Goal: Contribute content: Contribute content

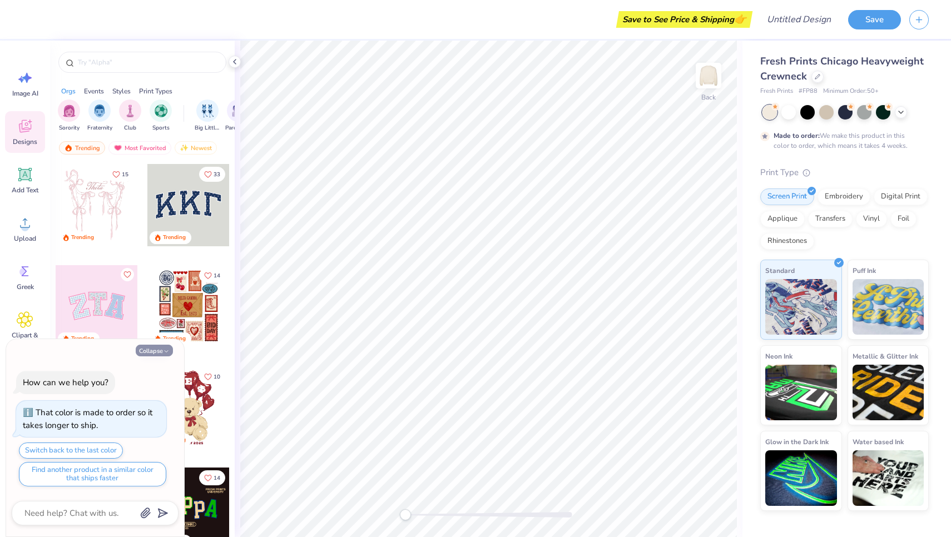
click at [149, 356] on button "Collapse" at bounding box center [154, 351] width 37 height 12
type textarea "x"
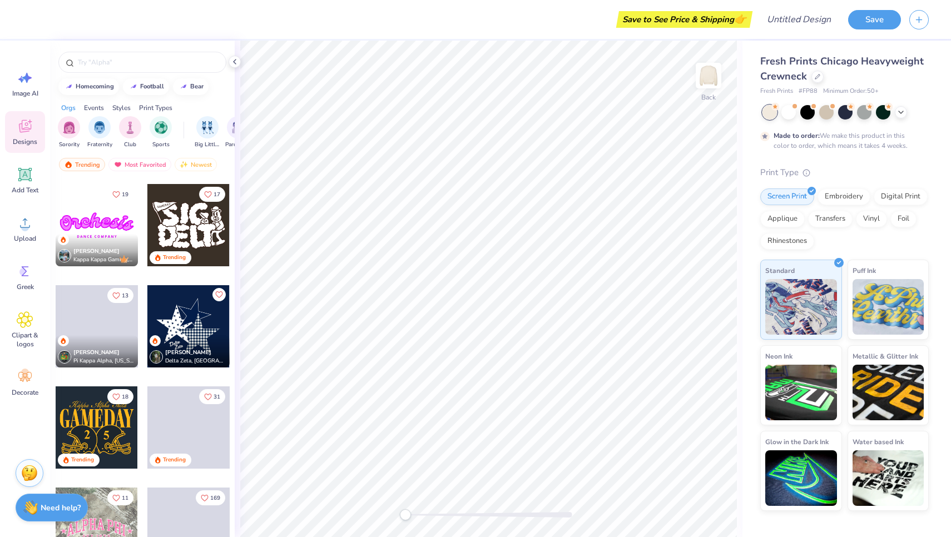
scroll to position [765, 0]
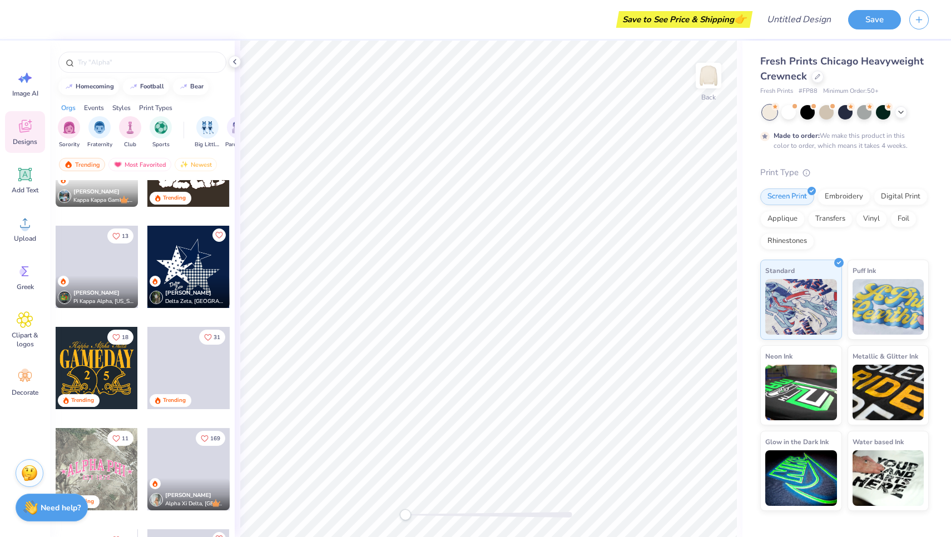
click at [204, 260] on div at bounding box center [188, 267] width 82 height 82
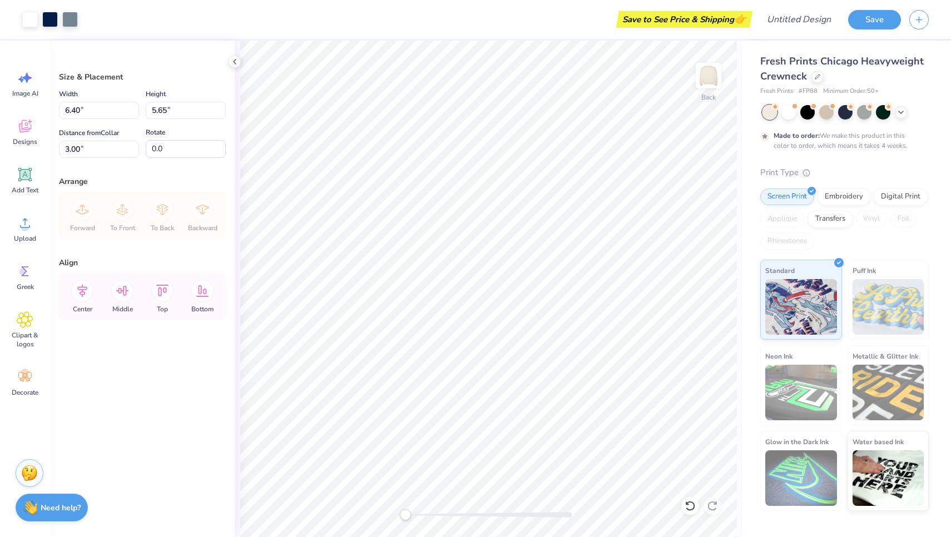
type input "8.11"
type input "7.16"
type input "7.68"
click at [708, 79] on img at bounding box center [709, 75] width 45 height 45
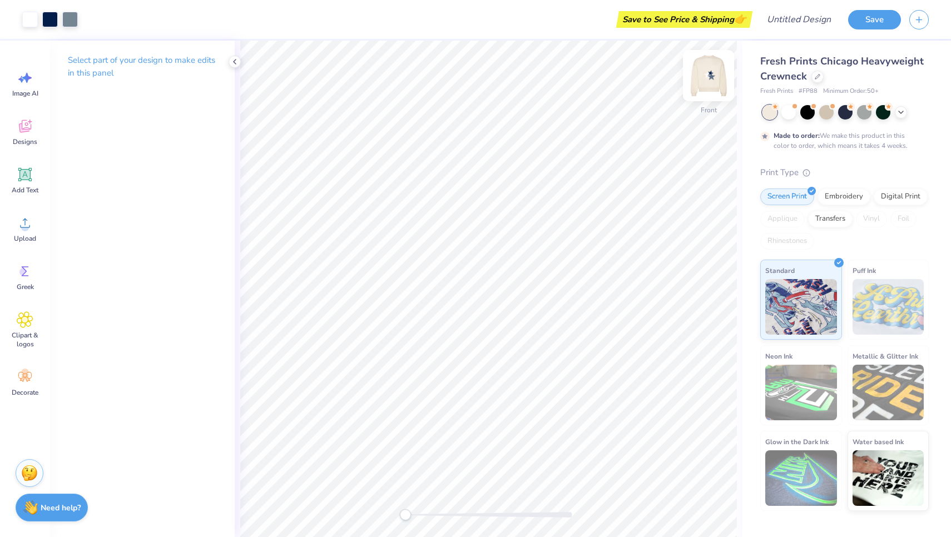
click at [708, 79] on img at bounding box center [709, 75] width 45 height 45
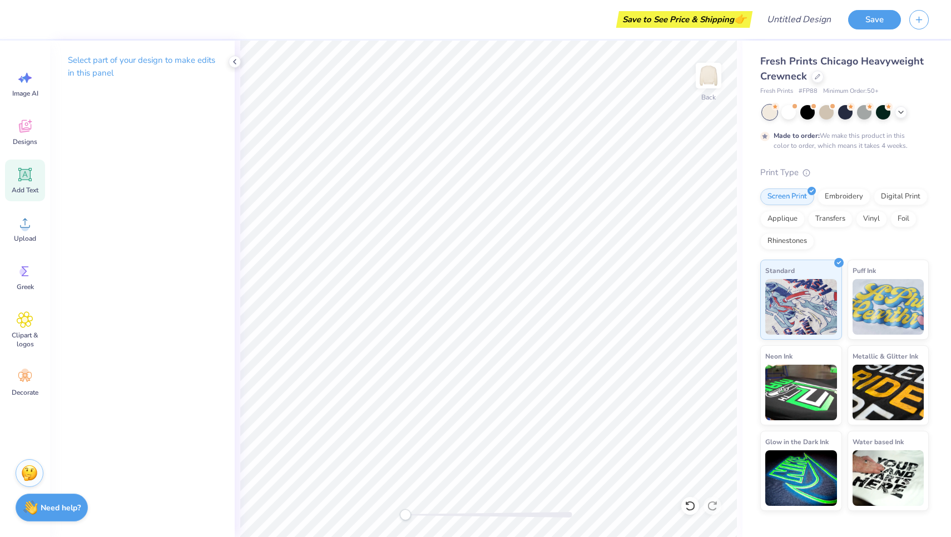
click at [30, 170] on icon at bounding box center [25, 175] width 11 height 11
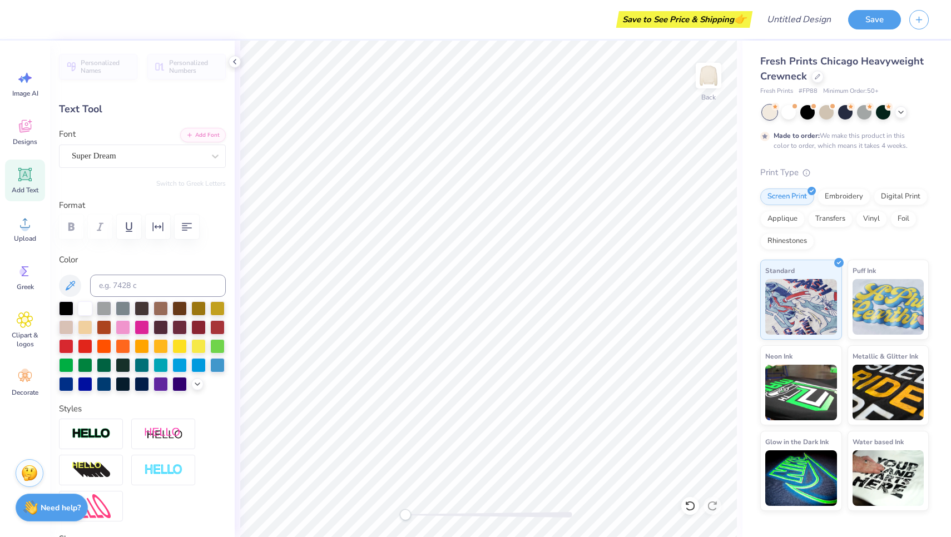
scroll to position [0, 0]
type textarea "AGD"
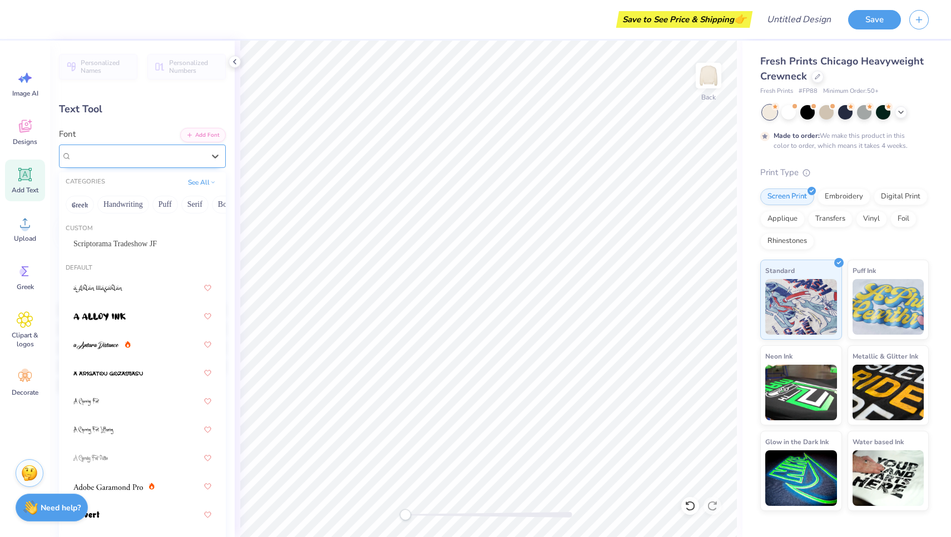
click at [201, 157] on div "Super Dream" at bounding box center [138, 155] width 135 height 17
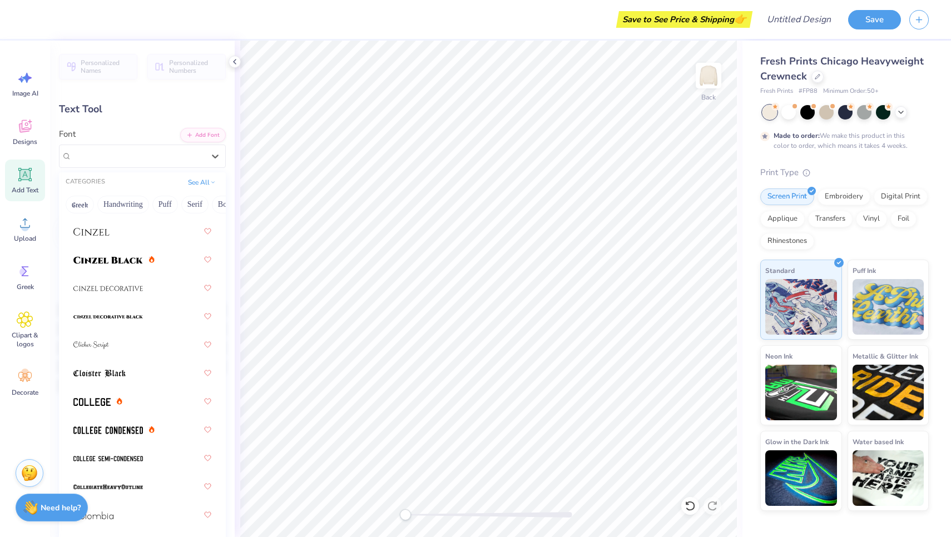
scroll to position [1932, 0]
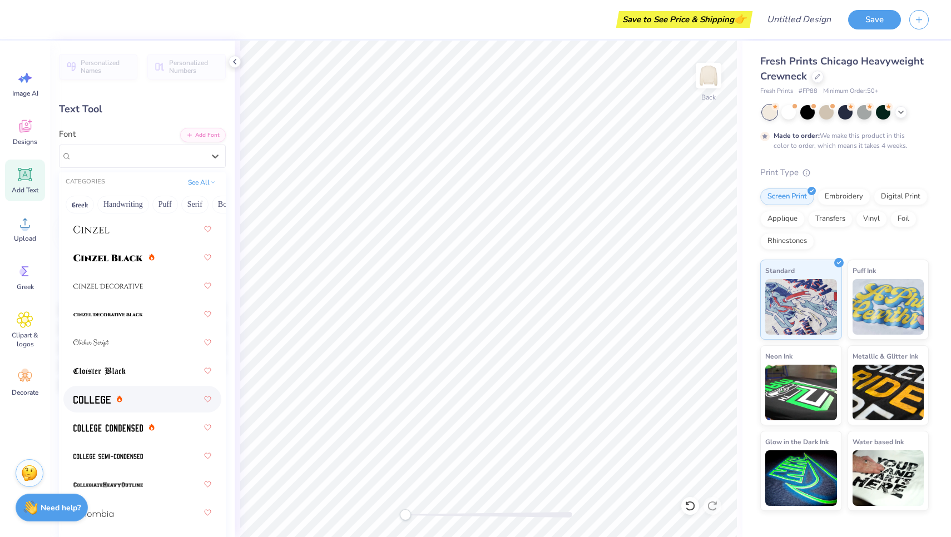
click at [137, 406] on div at bounding box center [142, 399] width 138 height 20
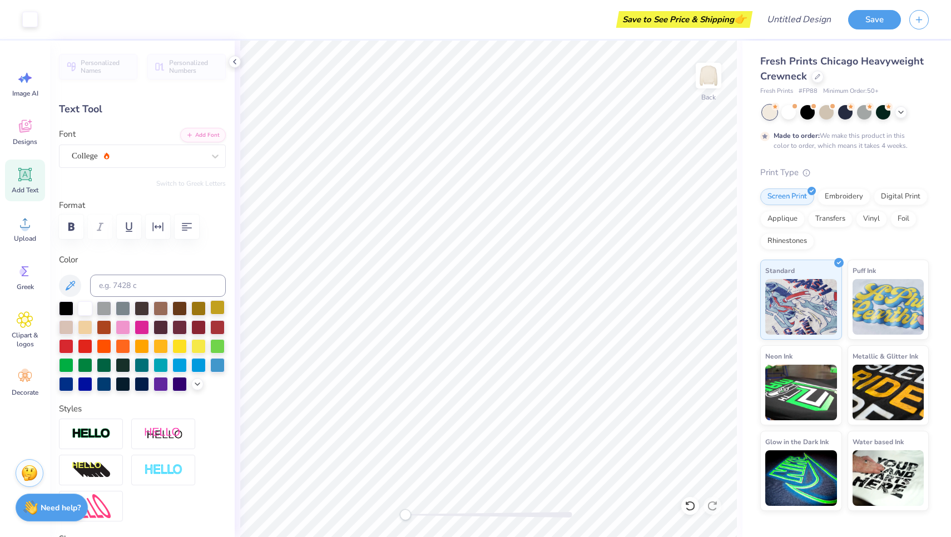
type input "3.72"
type input "1.68"
type input "9.66"
type input "7.24"
type input "3.27"
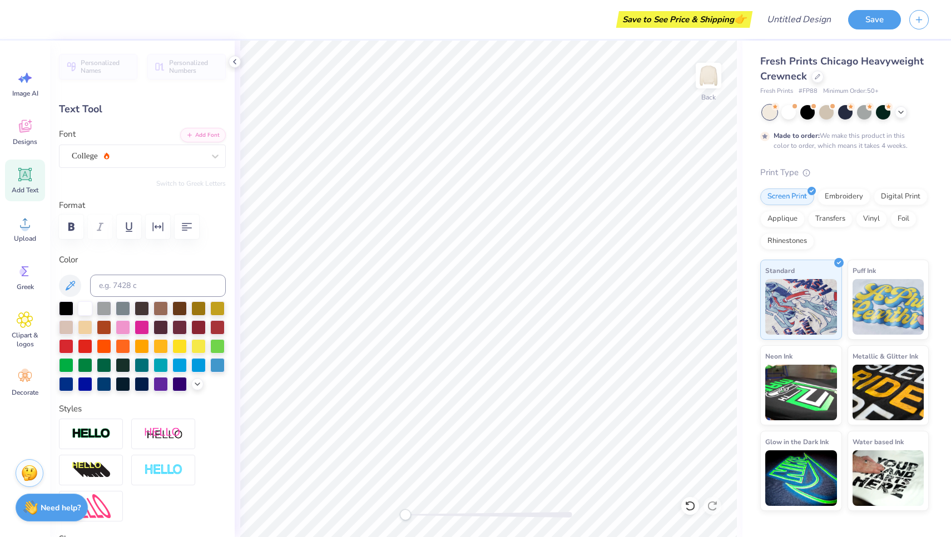
click at [14, 205] on div "Image AI Designs Add Text Upload Greek Clipart & logos Decorate" at bounding box center [25, 233] width 40 height 341
click at [26, 168] on icon at bounding box center [25, 174] width 17 height 17
type input "5.95"
type input "1.72"
type input "9.64"
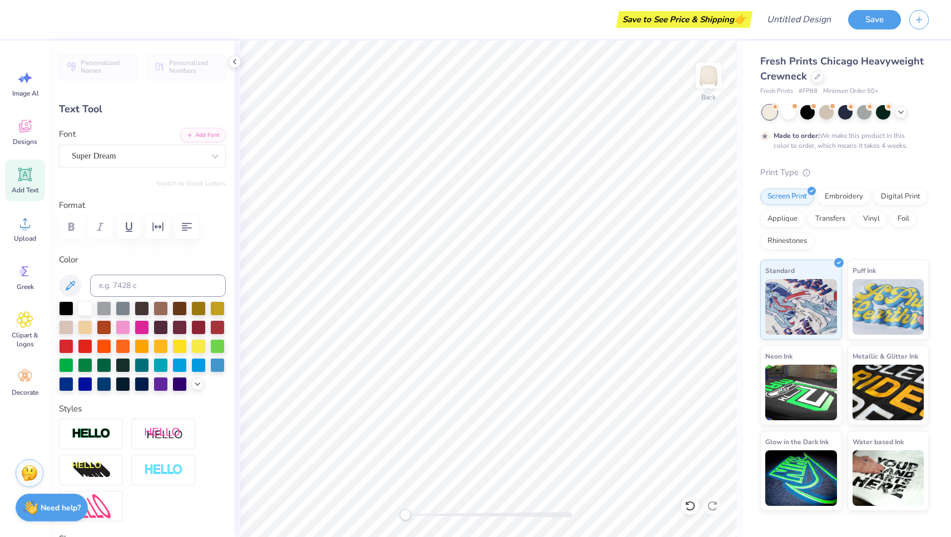
type textarea "parents weekend"
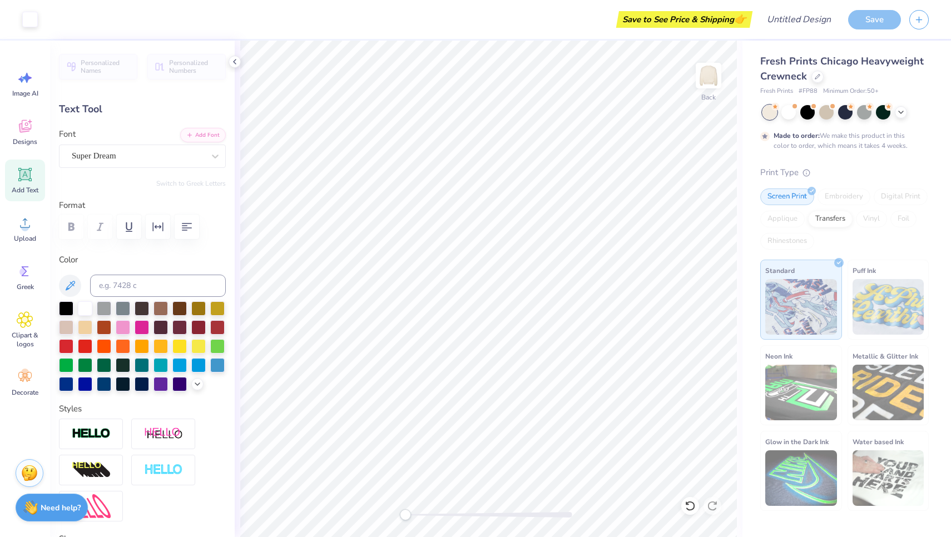
type input "17.05"
type input "1.98"
type input "9.51"
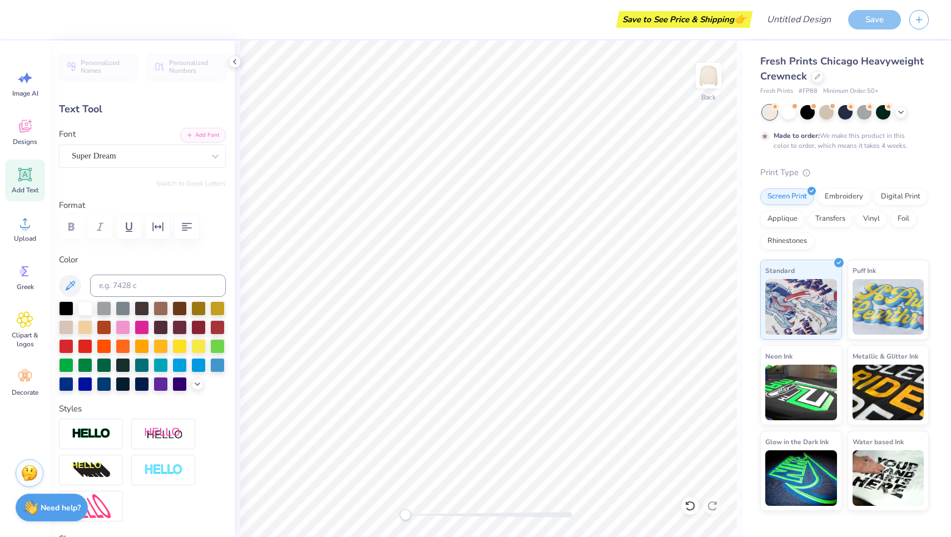
type input "7.85"
type input "0.91"
click at [515, 199] on div "Hold “Option ⌥” to see the space between elements." at bounding box center [486, 204] width 111 height 26
type input "7.24"
type input "3.27"
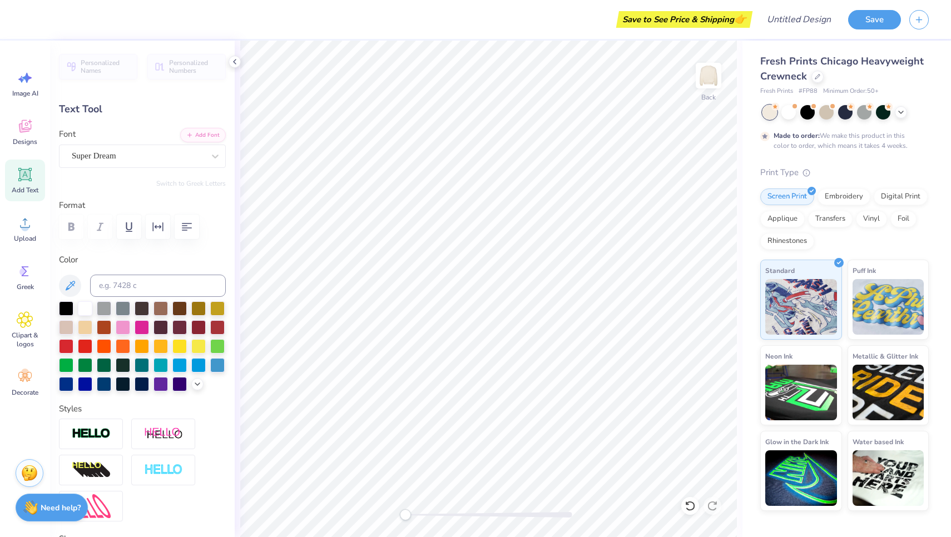
type input "4.15"
type input "7.85"
type input "0.91"
type input "7.77"
type input "7.24"
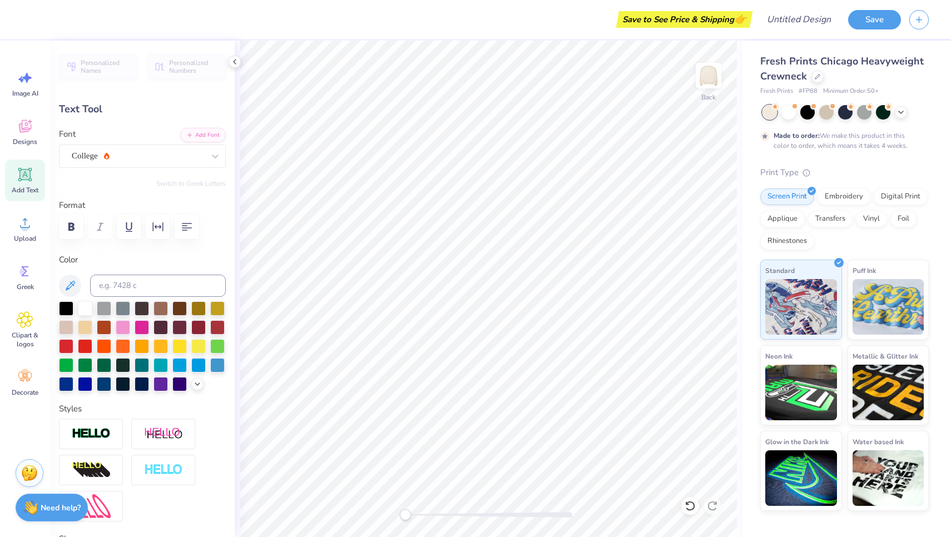
type input "3.27"
type input "4.15"
type input "9.75"
type input "4.40"
type input "7.85"
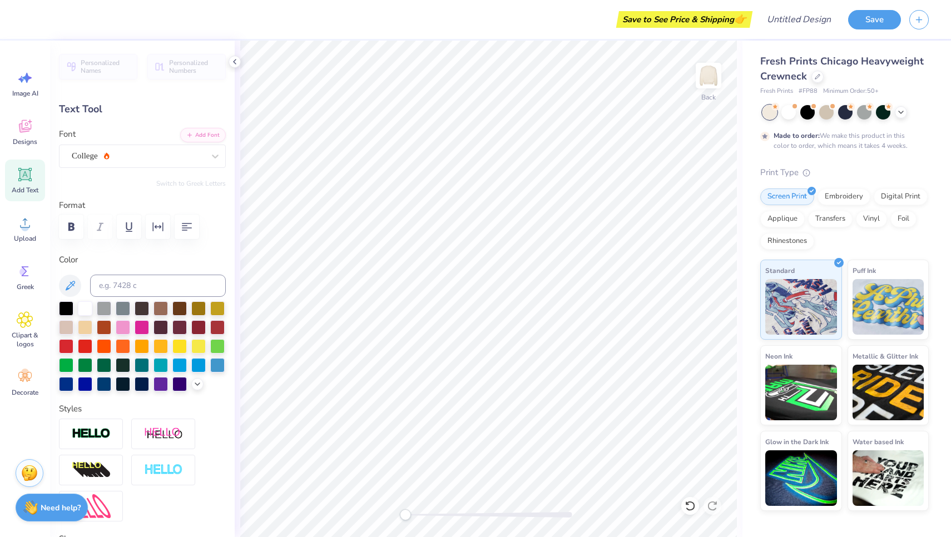
type input "0.91"
type input "12.19"
click at [143, 146] on div "Super Dream" at bounding box center [142, 156] width 167 height 23
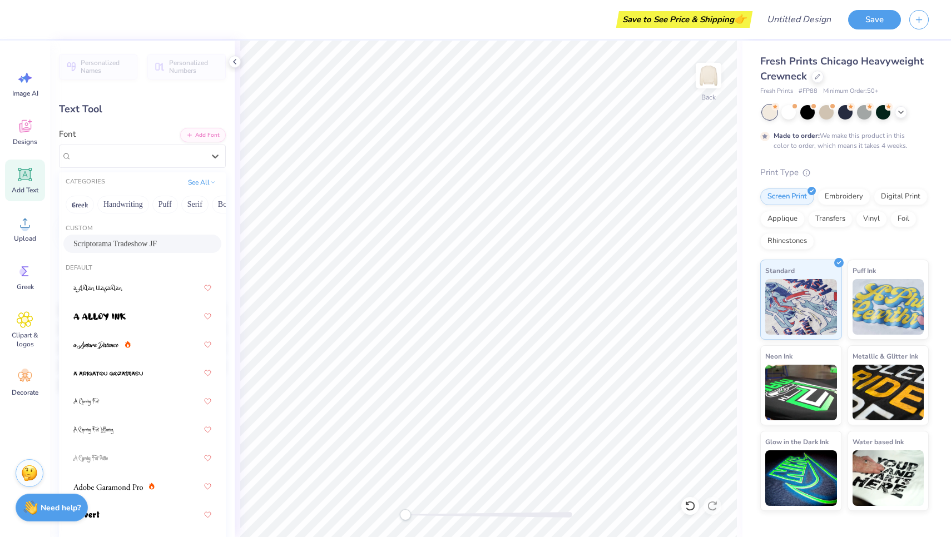
click at [146, 251] on div "Scriptorama Tradeshow JF" at bounding box center [142, 244] width 158 height 18
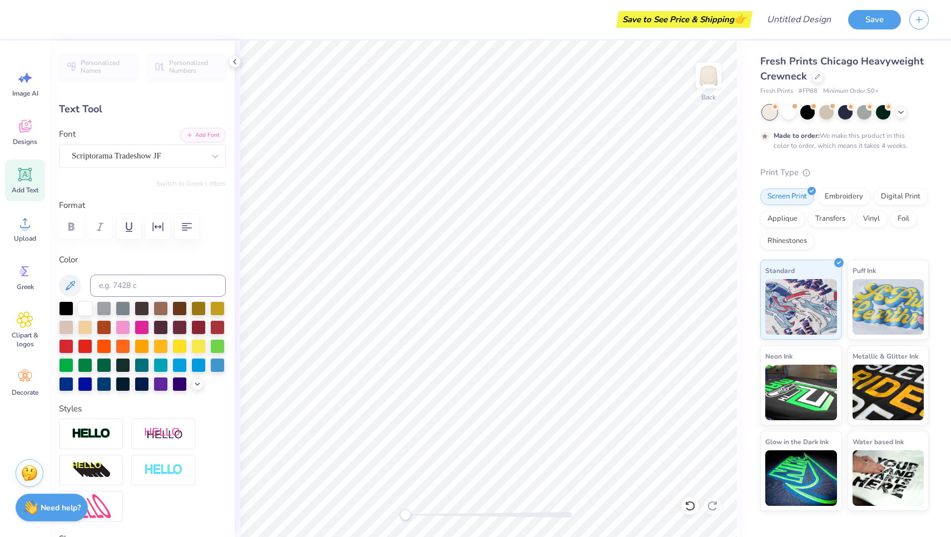
scroll to position [0, 3]
type input "6.12"
type input "0.87"
type input "8.34"
type textarea "parents weekend 2025"
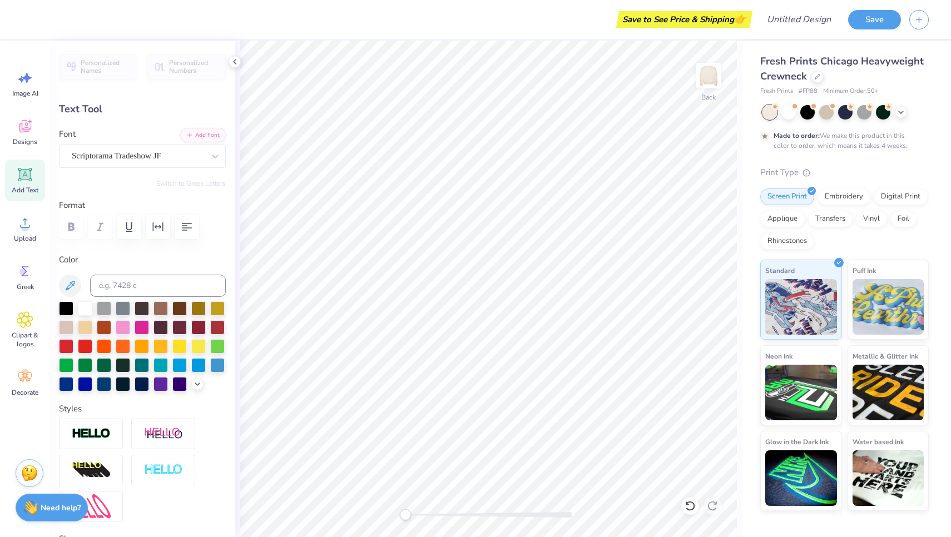
scroll to position [0, 5]
click at [708, 72] on img at bounding box center [709, 75] width 45 height 45
click at [33, 131] on icon at bounding box center [25, 126] width 17 height 17
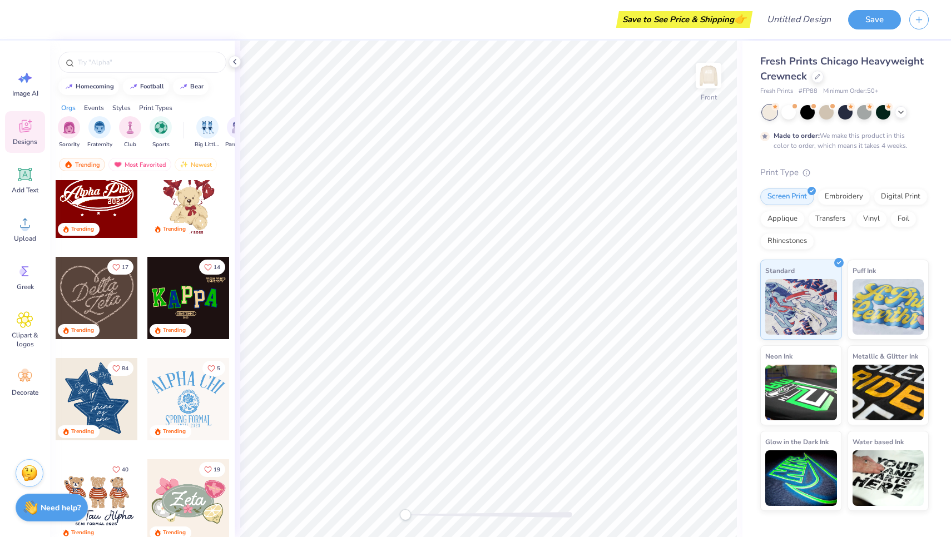
scroll to position [406, 0]
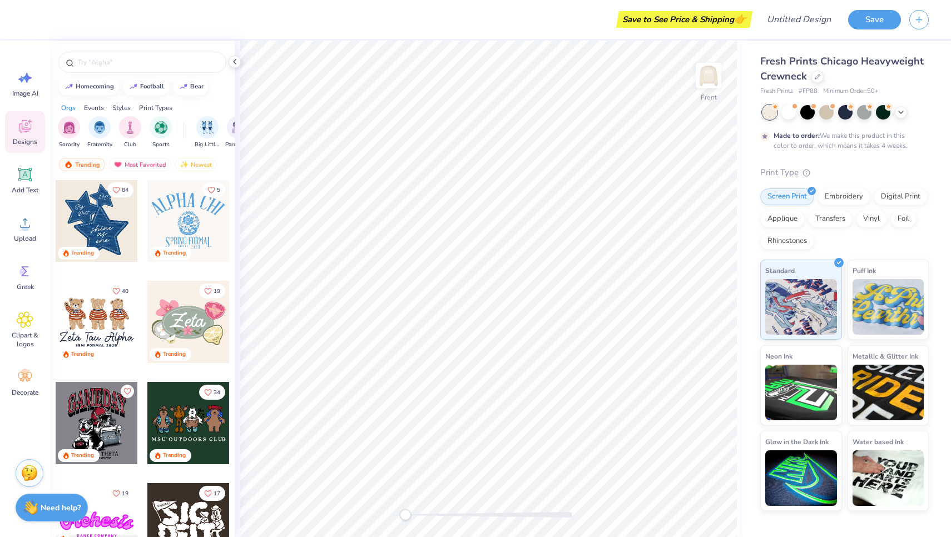
click at [97, 245] on div at bounding box center [97, 221] width 82 height 82
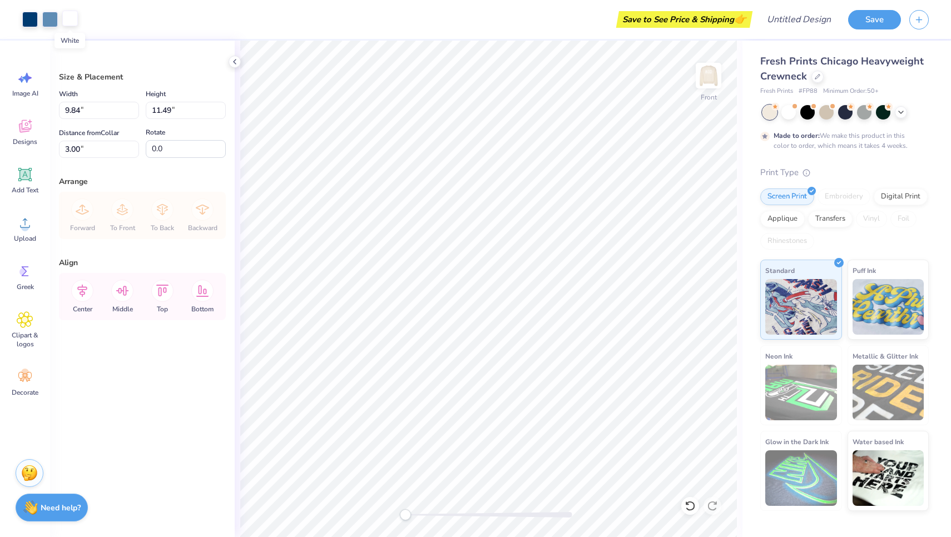
click at [70, 20] on div at bounding box center [70, 19] width 16 height 16
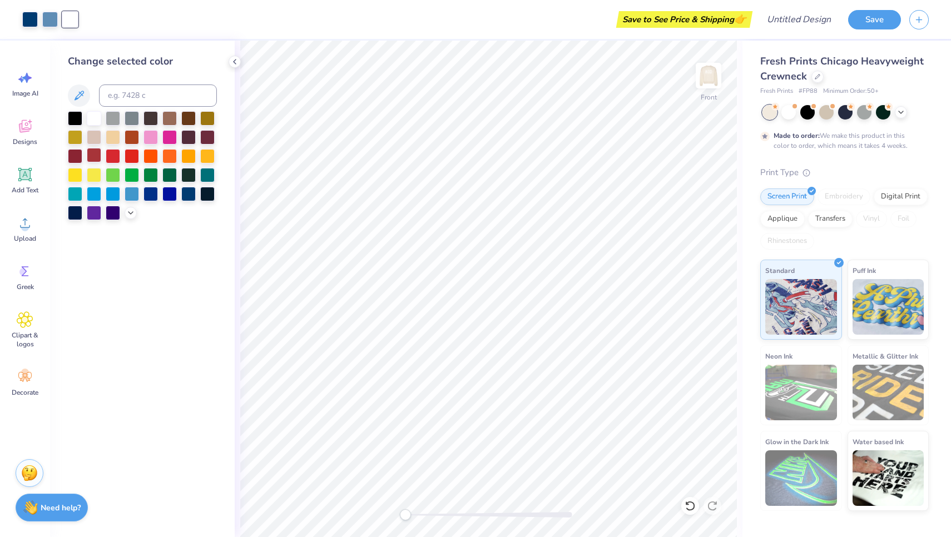
click at [94, 159] on div at bounding box center [94, 155] width 14 height 14
click at [96, 118] on div at bounding box center [94, 117] width 14 height 14
click at [50, 18] on div at bounding box center [50, 19] width 16 height 16
click at [32, 18] on div at bounding box center [30, 19] width 16 height 16
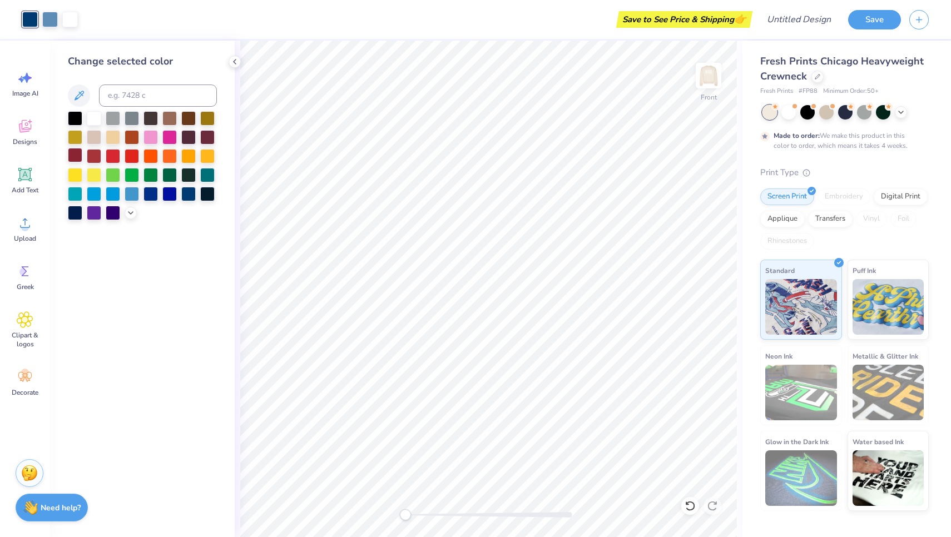
click at [82, 156] on div at bounding box center [75, 155] width 14 height 14
click at [705, 73] on img at bounding box center [709, 75] width 45 height 45
click at [706, 78] on img at bounding box center [709, 76] width 22 height 22
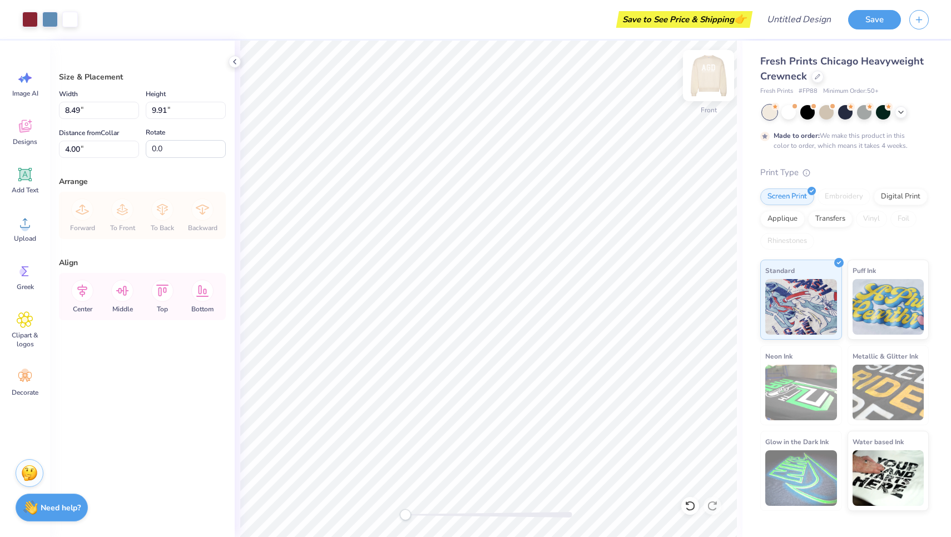
click at [715, 80] on img at bounding box center [709, 75] width 45 height 45
click at [13, 381] on div "Decorate" at bounding box center [25, 383] width 40 height 42
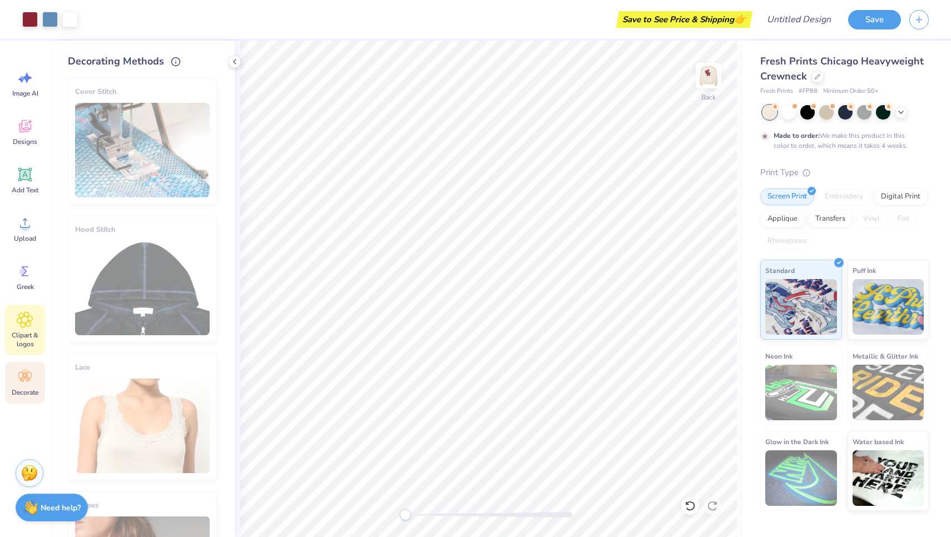
click at [29, 332] on span "Clipart & logos" at bounding box center [25, 340] width 37 height 18
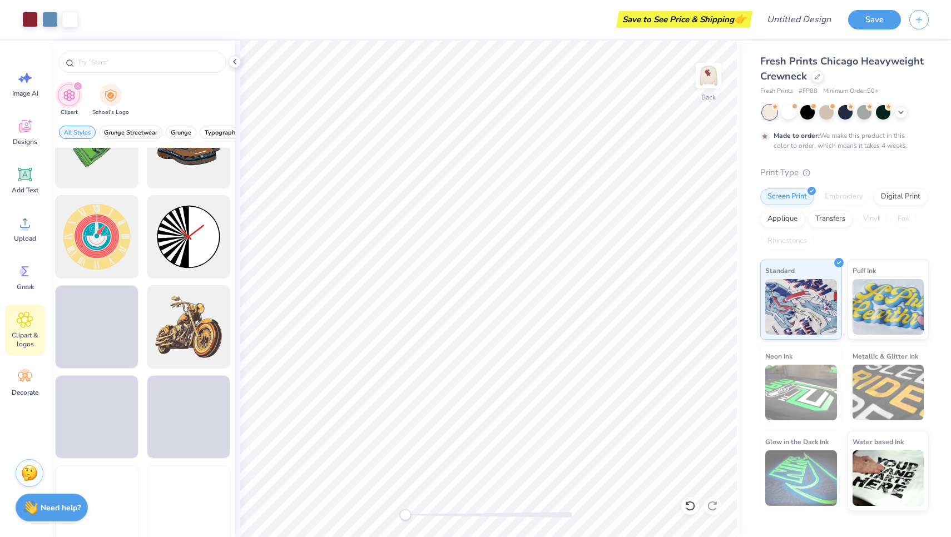
scroll to position [315, 0]
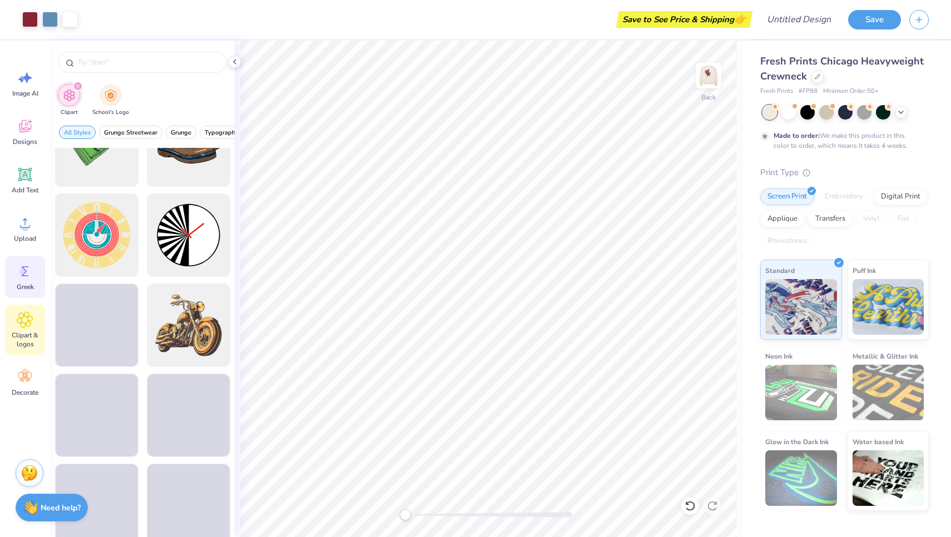
click at [33, 272] on div "Greek" at bounding box center [25, 277] width 40 height 42
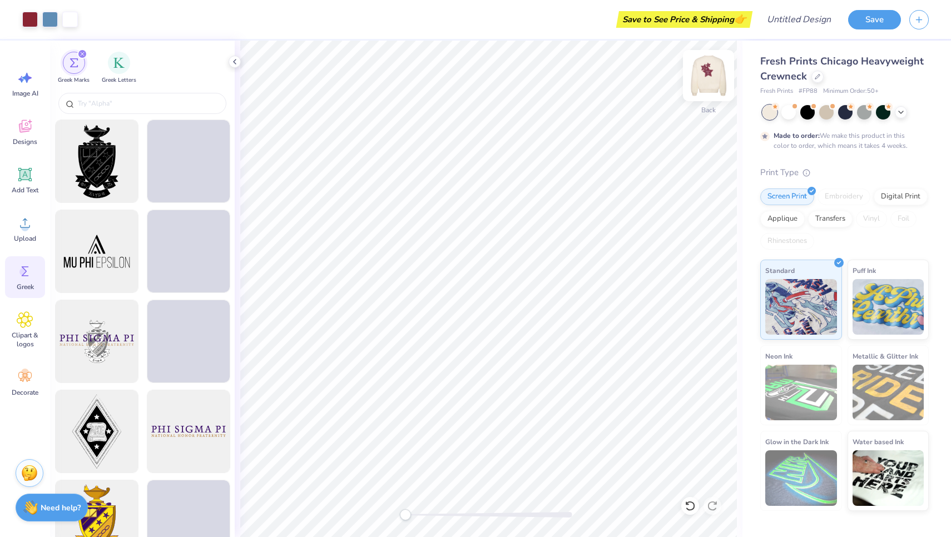
click at [713, 75] on img at bounding box center [709, 75] width 45 height 45
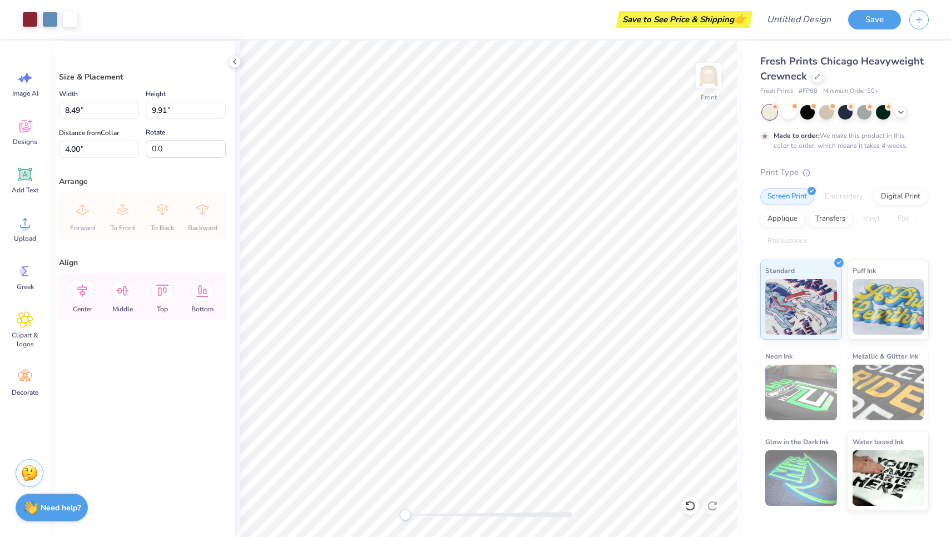
click at [713, 75] on img at bounding box center [709, 76] width 22 height 22
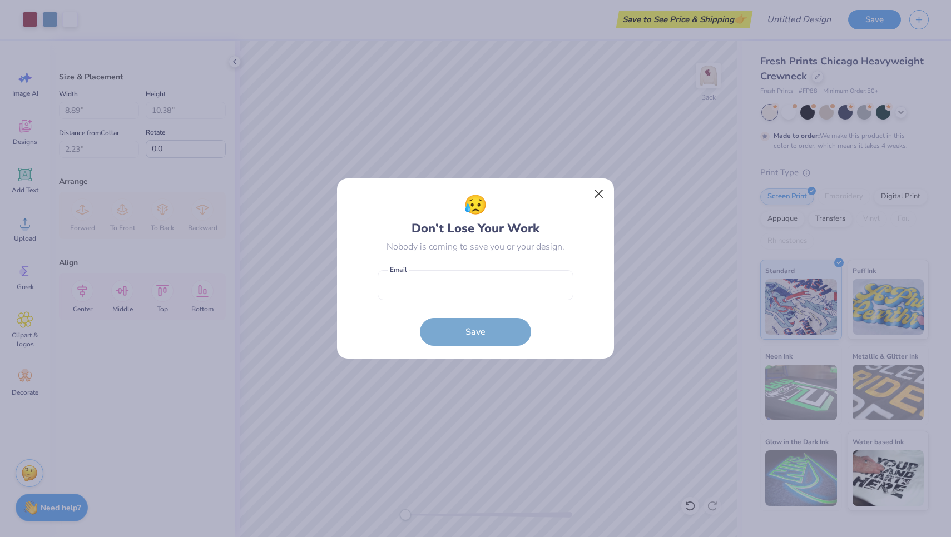
click at [603, 196] on button "Close" at bounding box center [599, 194] width 21 height 21
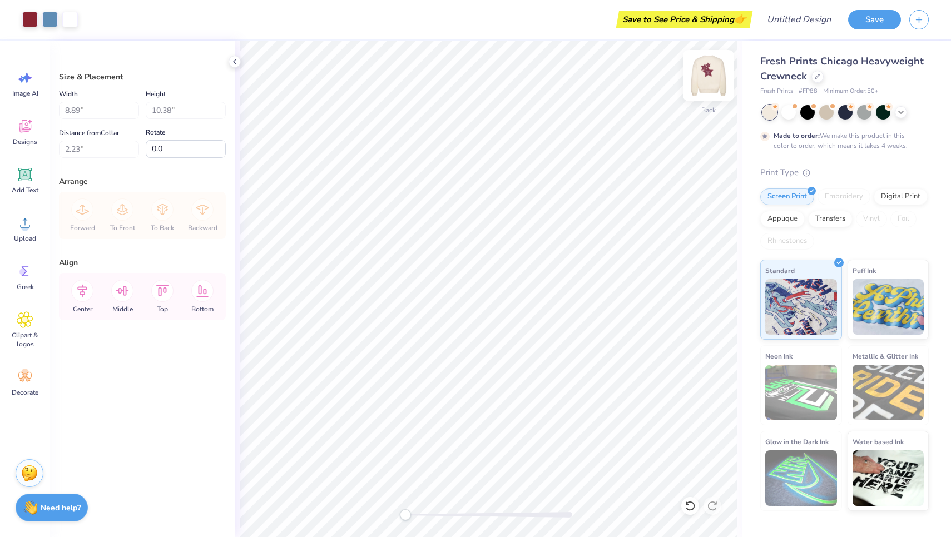
click at [706, 78] on img at bounding box center [709, 75] width 45 height 45
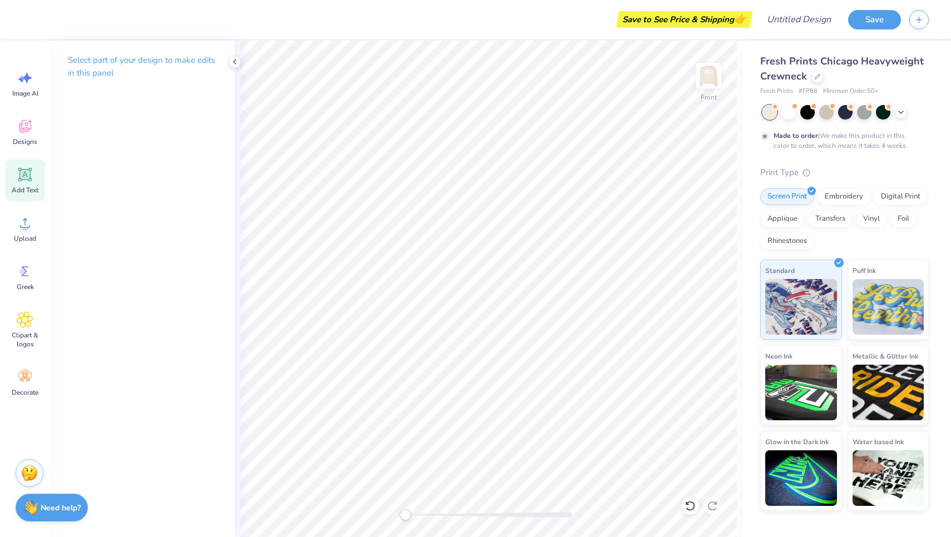
click at [31, 195] on div "Add Text" at bounding box center [25, 181] width 40 height 42
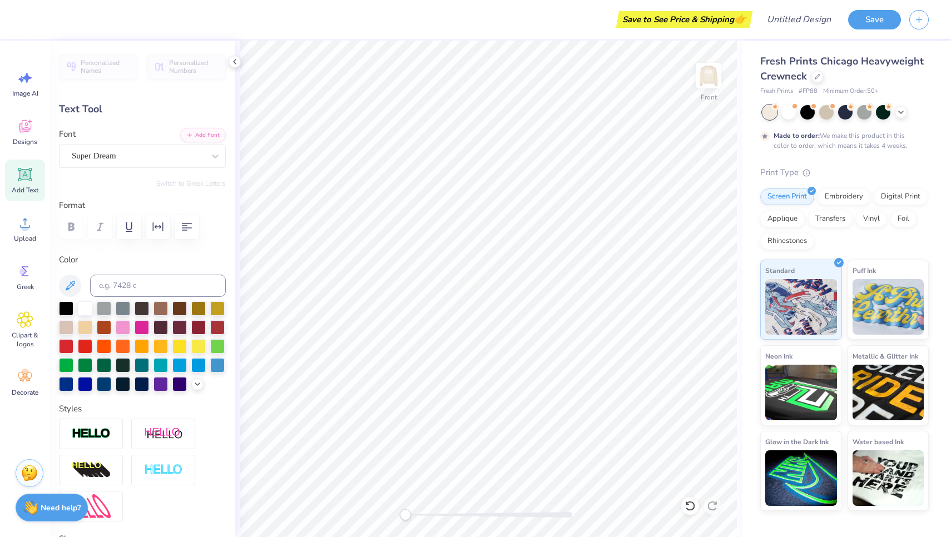
scroll to position [0, 2]
type textarea "TEwahinwXT"
type textarea "[US_STATE] state"
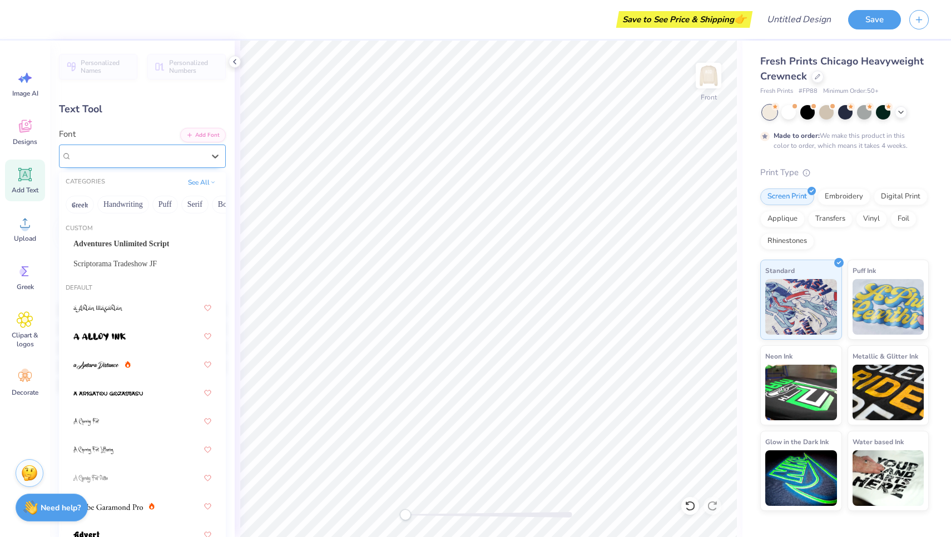
click at [203, 145] on div "Super Dream" at bounding box center [142, 156] width 167 height 23
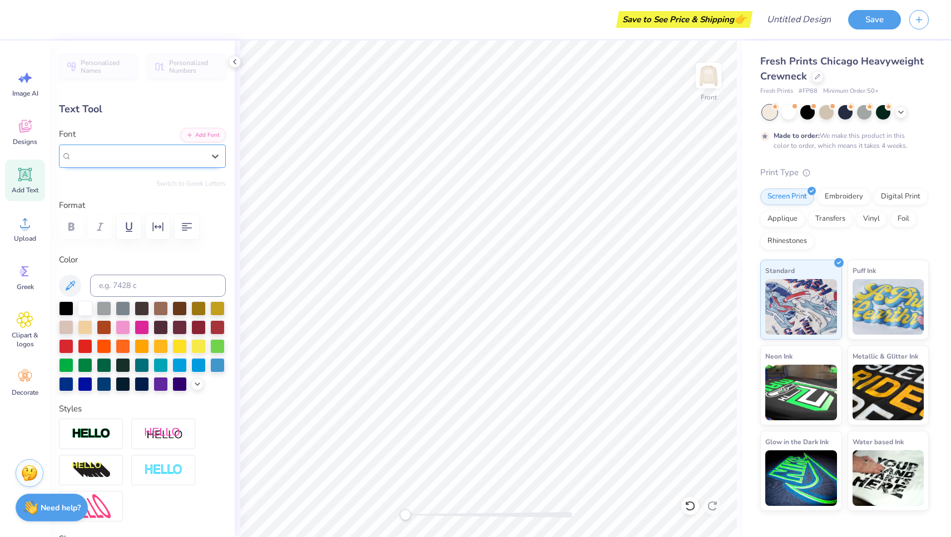
click at [186, 153] on div "Super Dream" at bounding box center [138, 156] width 132 height 13
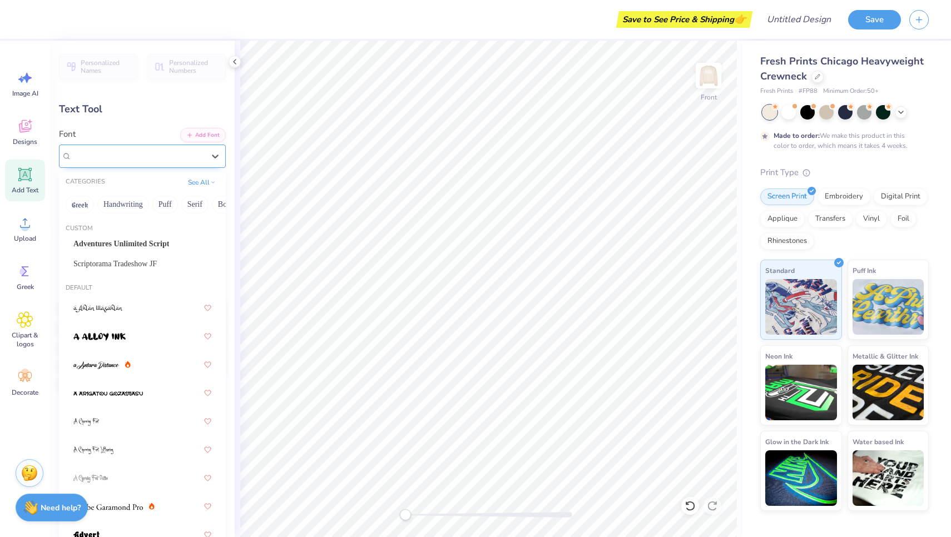
click at [191, 149] on div at bounding box center [138, 156] width 132 height 15
drag, startPoint x: 132, startPoint y: 256, endPoint x: 157, endPoint y: 341, distance: 88.0
click at [157, 341] on div "Custom Adventures Unlimited Script Scriptorama Tradeshow JF Default [DEMOGRAPHI…" at bounding box center [142, 384] width 167 height 334
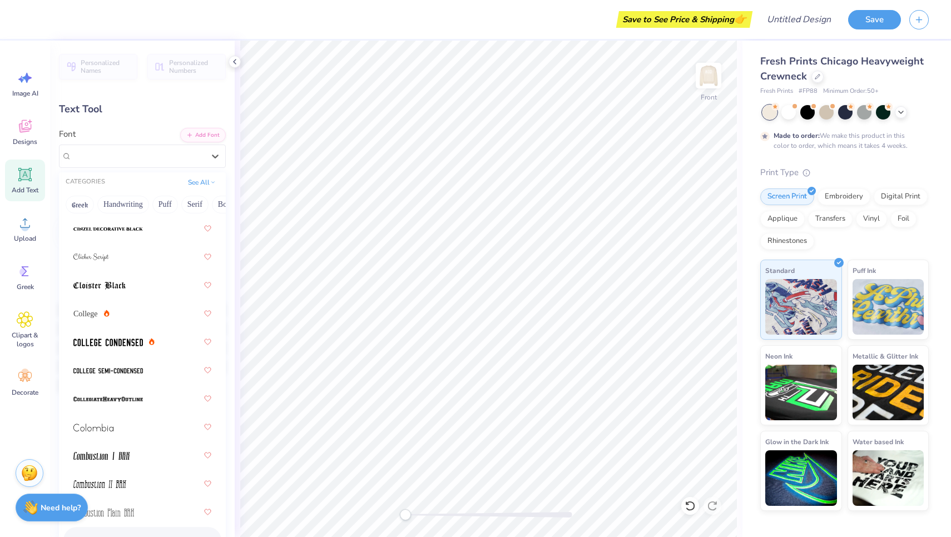
scroll to position [2038, 0]
click at [139, 338] on span at bounding box center [108, 342] width 70 height 12
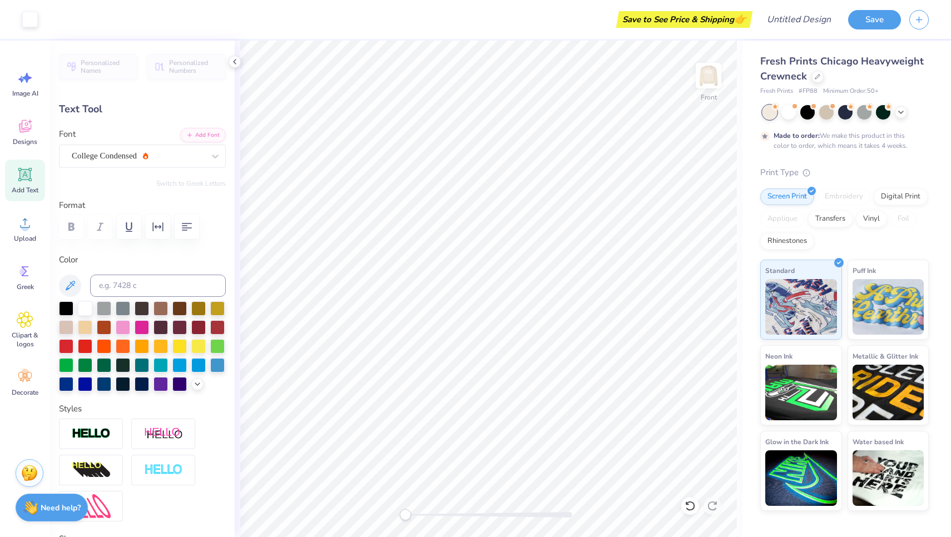
type input "14.91"
type input "1.61"
type input "10.70"
type input "-18.1"
type input "12.30"
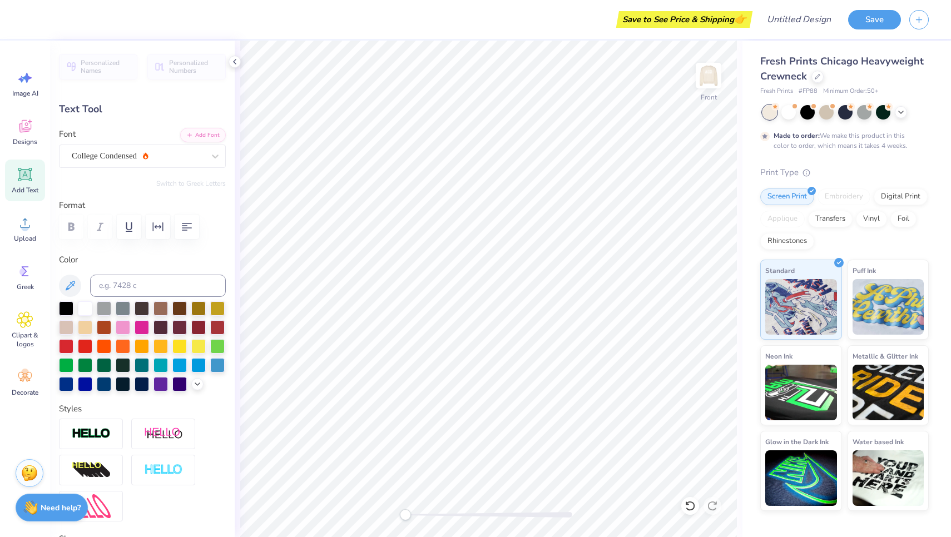
type input "5.09"
type input "5.37"
type input "0.0"
click at [35, 178] on div "Add Text" at bounding box center [25, 181] width 40 height 42
type input "5.68"
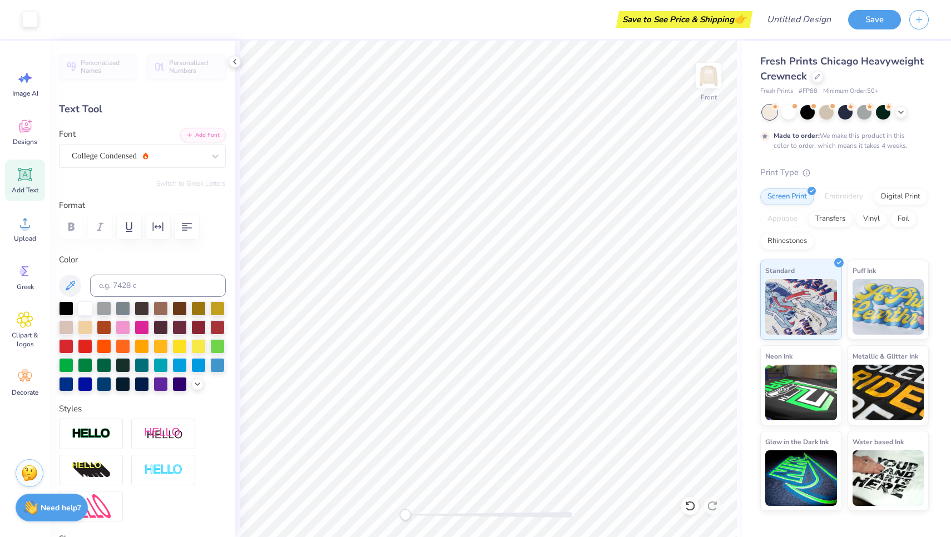
type input "1.65"
type input "10.68"
type textarea "cougars"
click at [100, 165] on div "Super Dream" at bounding box center [142, 156] width 167 height 23
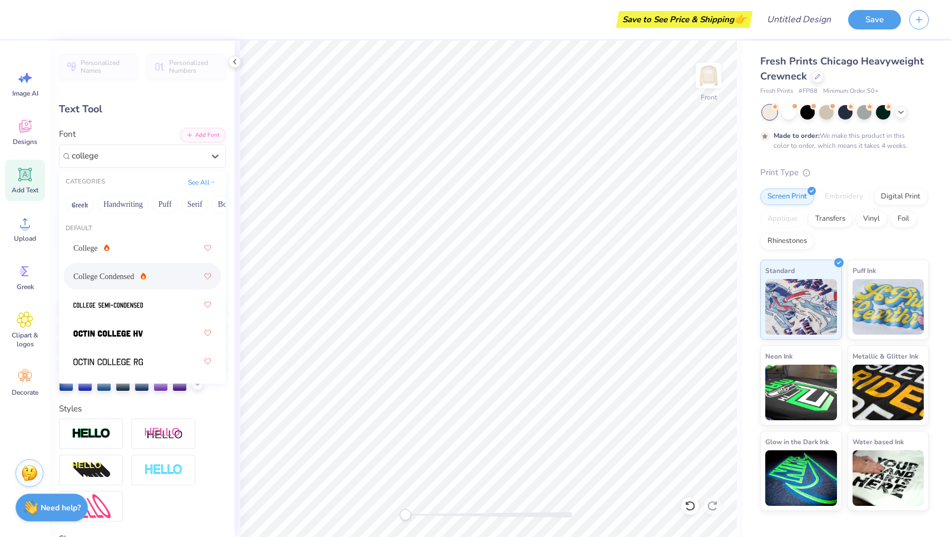
click at [120, 280] on span "College Condensed" at bounding box center [103, 277] width 61 height 12
type input "college"
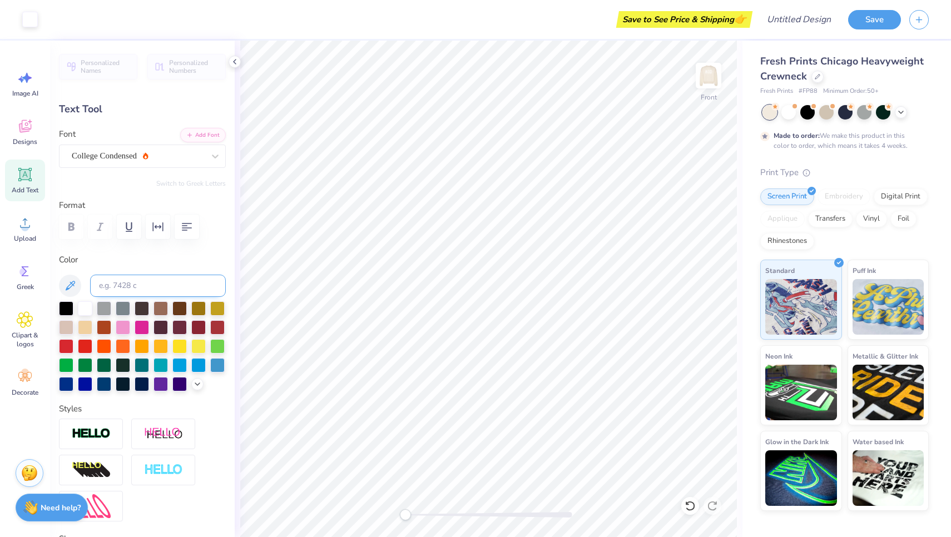
type input "6.31"
type input "1.61"
type input "10.70"
type input "12.30"
type input "5.09"
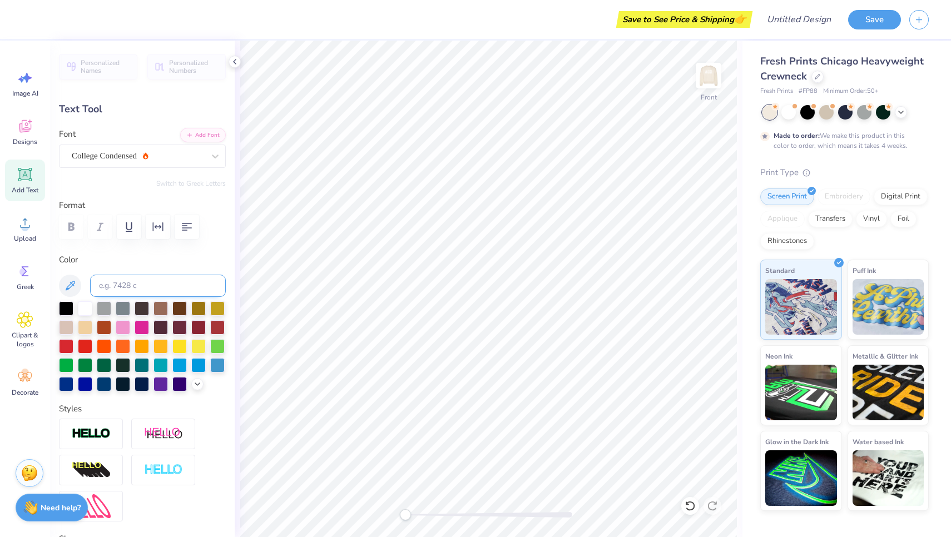
type input "5.37"
type input "0.0"
type input "6.31"
type input "1.61"
type input "9.66"
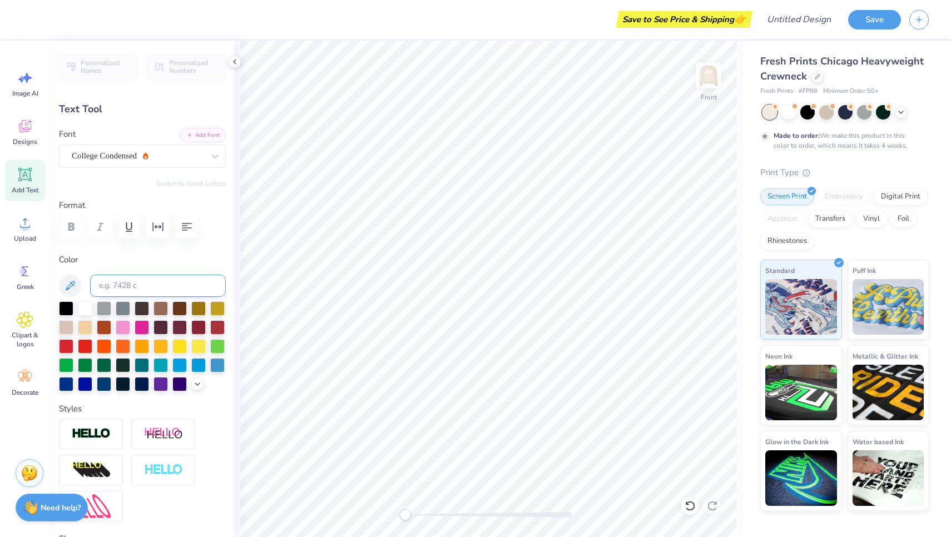
type input "12.30"
type input "5.09"
type input "5.37"
type input "-18.1"
type input "10.32"
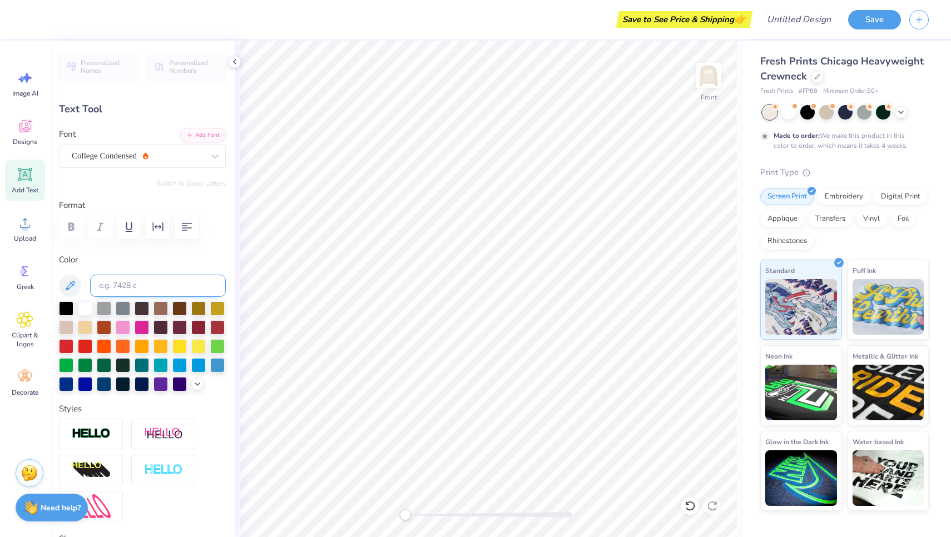
type input "4.27"
type input "6.20"
type input "-6.2"
type input "6.31"
type input "1.61"
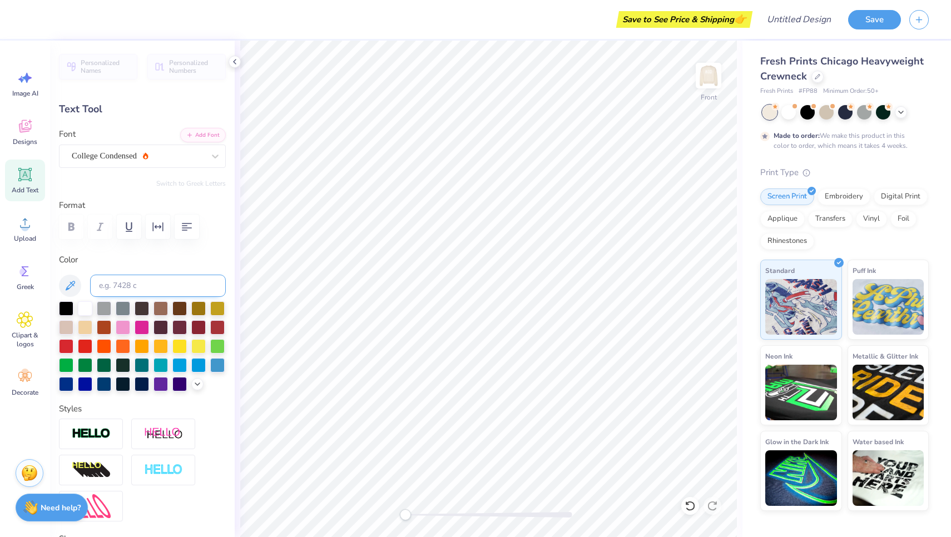
type input "10.08"
type input "0.0"
type input "10.54"
type input "2.24"
type input "7.23"
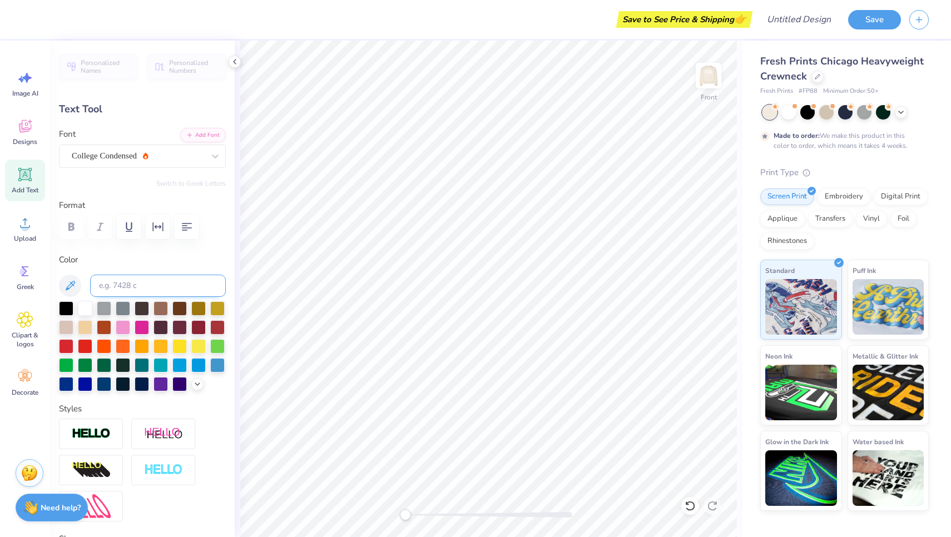
type input "-0.5"
type input "6.31"
type input "1.61"
type input "9.47"
type input "0.0"
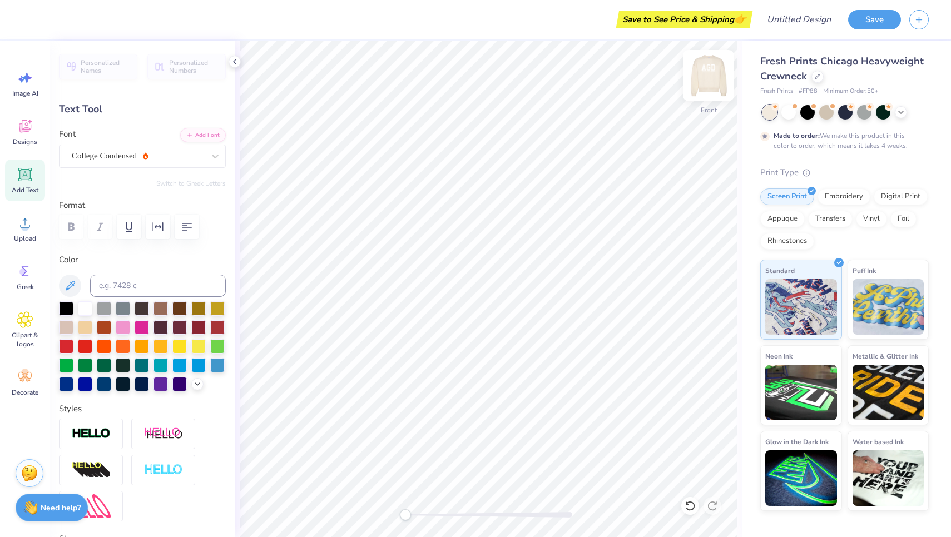
click at [713, 78] on img at bounding box center [709, 75] width 45 height 45
type input "6.61"
type input "1.68"
type input "6.94"
click at [710, 75] on img at bounding box center [709, 75] width 45 height 45
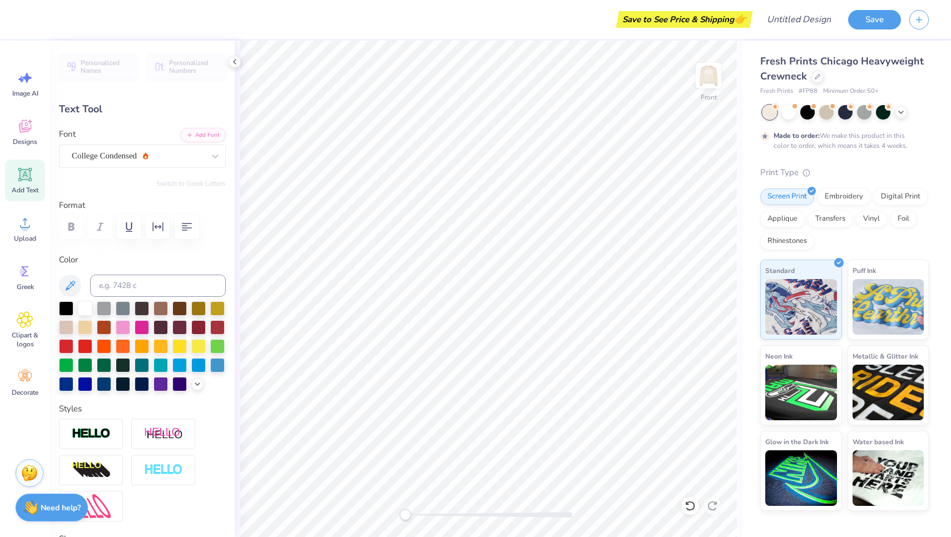
type input "6.31"
type input "1.61"
type input "8.51"
type input "10.49"
type input "1.21"
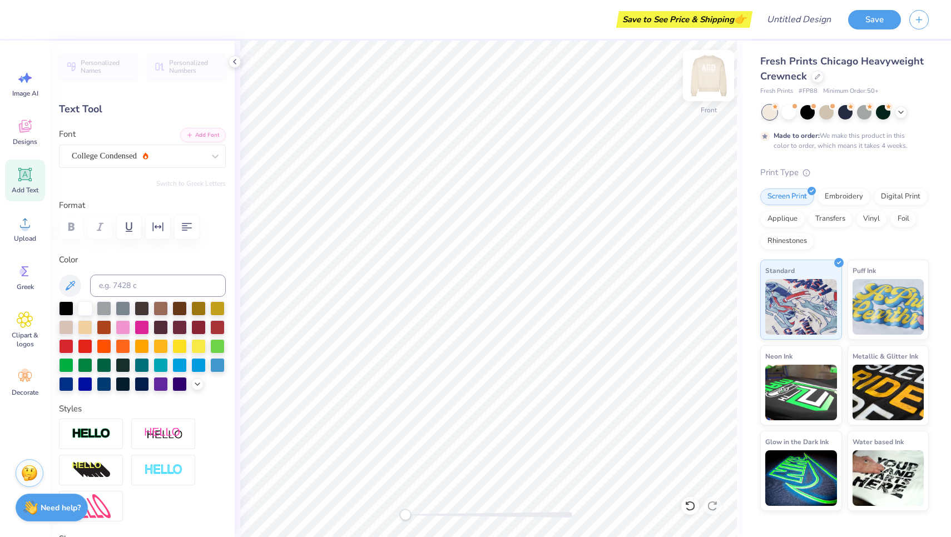
type input "6.65"
type input "0.0"
type input "6.31"
type input "1.61"
type input "8.54"
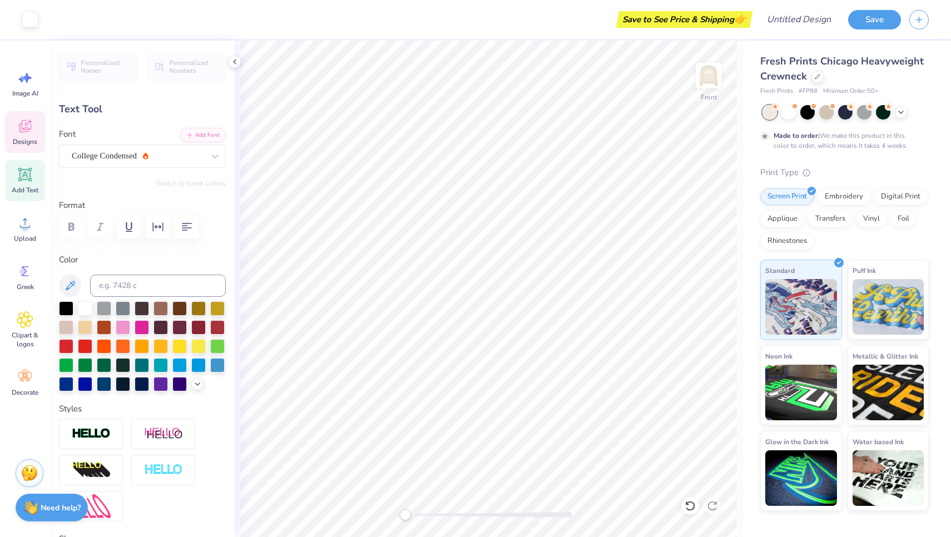
click at [27, 120] on icon at bounding box center [25, 126] width 17 height 17
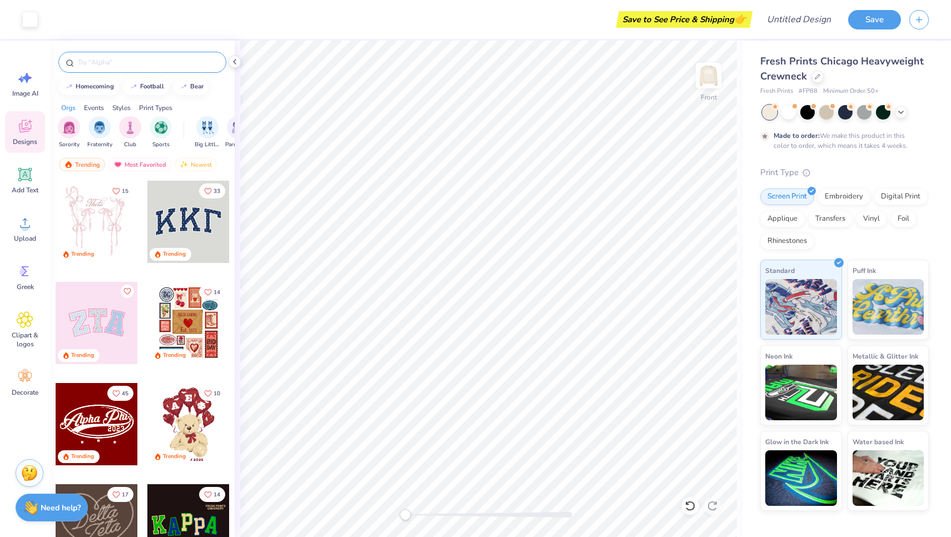
click at [136, 52] on div at bounding box center [142, 62] width 168 height 21
click at [130, 61] on input "text" at bounding box center [148, 62] width 142 height 11
type input "star"
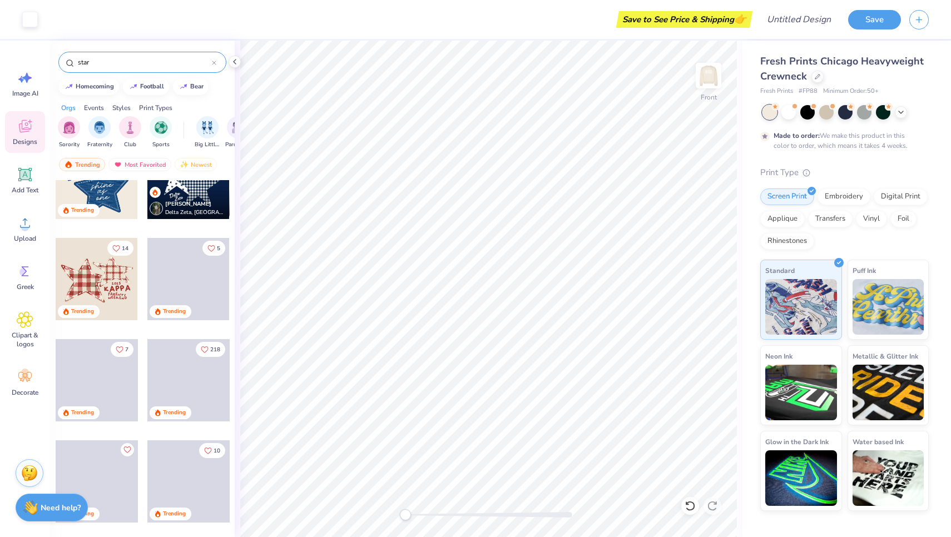
scroll to position [58, 0]
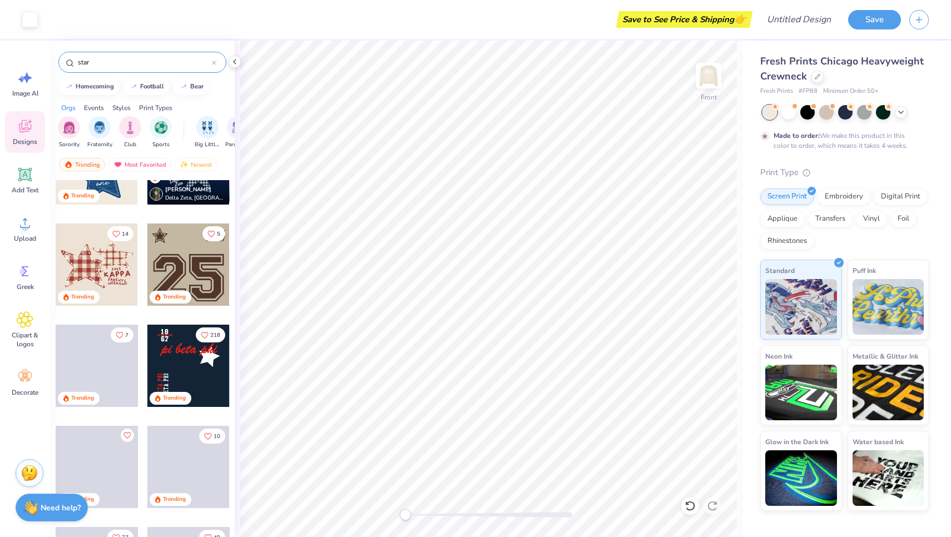
click at [121, 261] on div at bounding box center [97, 265] width 82 height 82
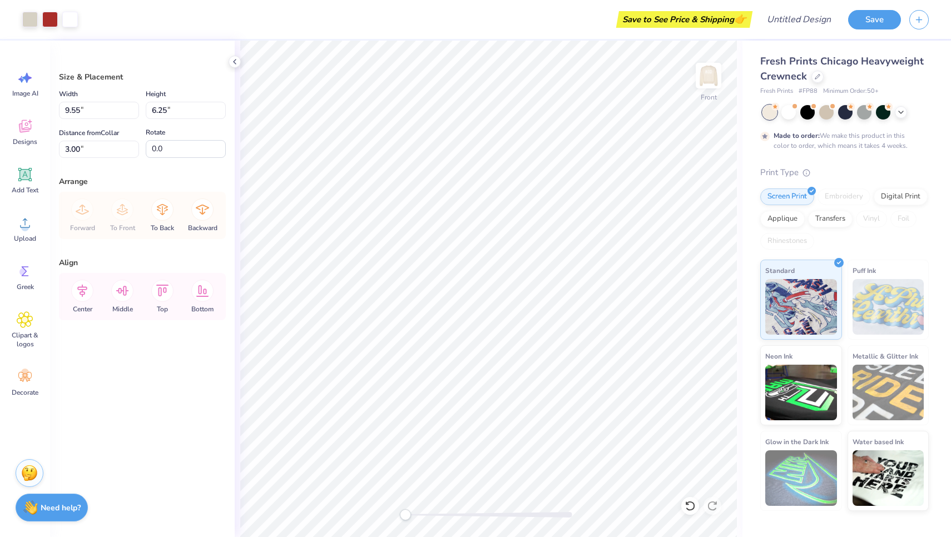
type input "9.95"
click at [174, 214] on div "To Back" at bounding box center [162, 215] width 40 height 47
click at [164, 214] on div "Forward To Front To Back Backward" at bounding box center [142, 215] width 160 height 47
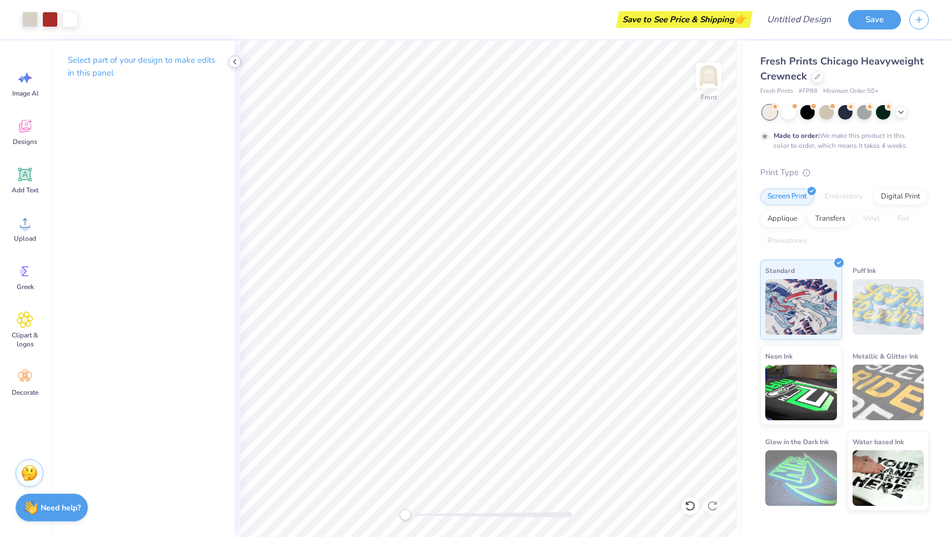
click at [230, 61] on icon at bounding box center [234, 61] width 9 height 9
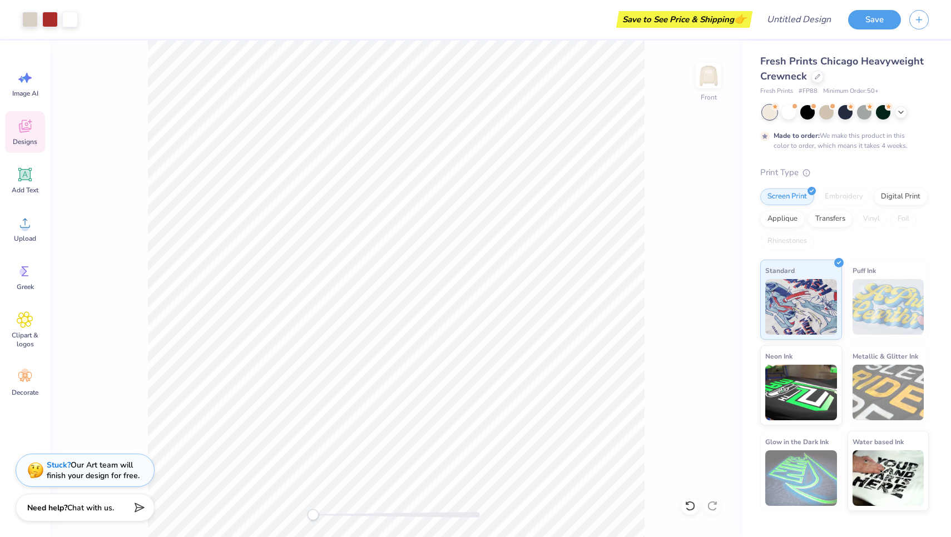
click at [30, 130] on icon at bounding box center [25, 126] width 17 height 17
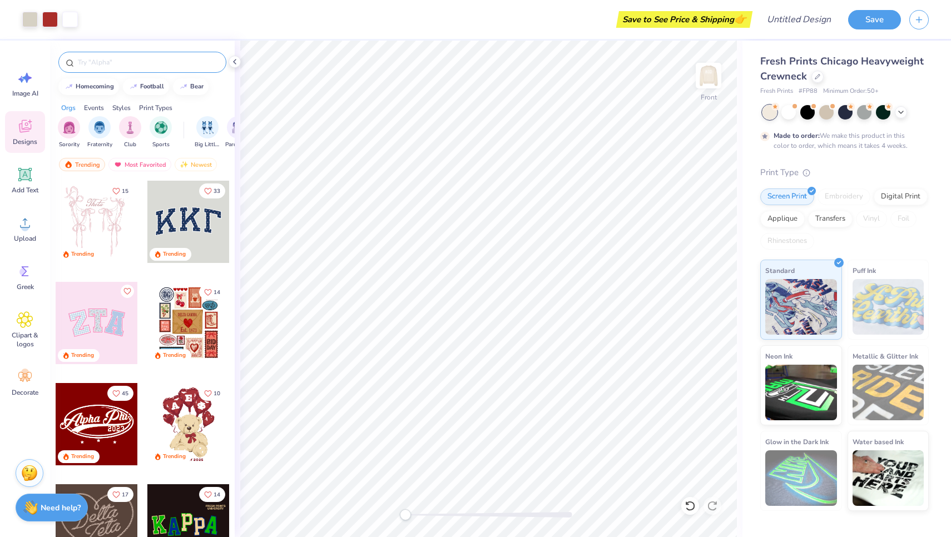
click at [147, 56] on div at bounding box center [142, 62] width 168 height 21
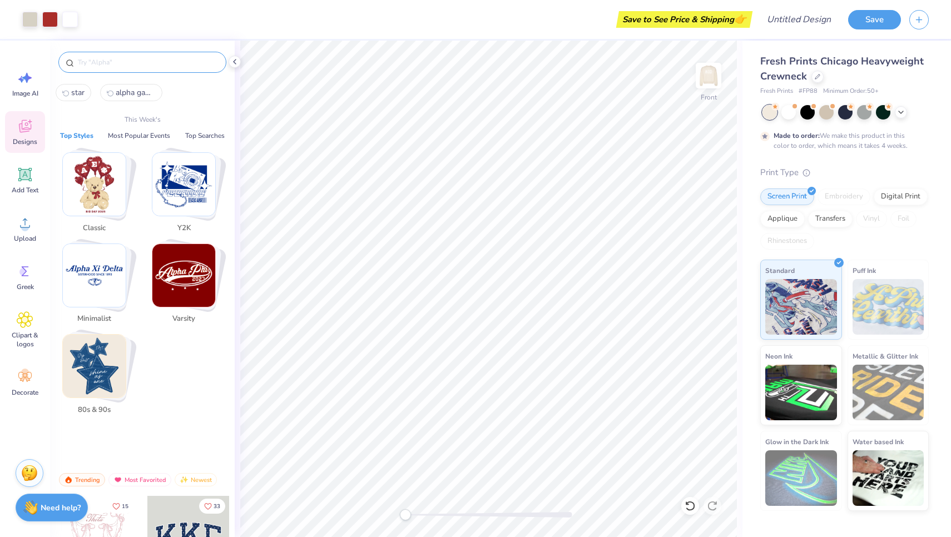
click at [147, 58] on input "text" at bounding box center [148, 62] width 142 height 11
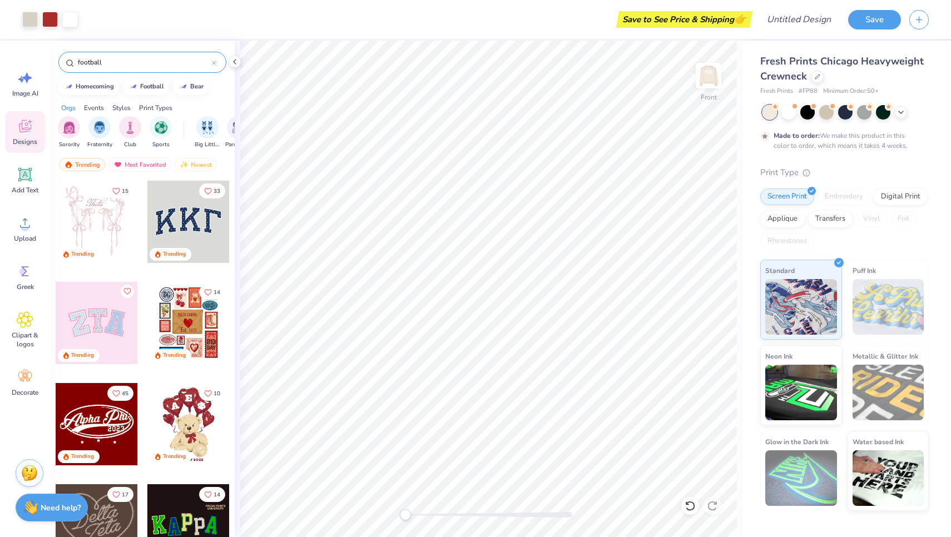
type input "football"
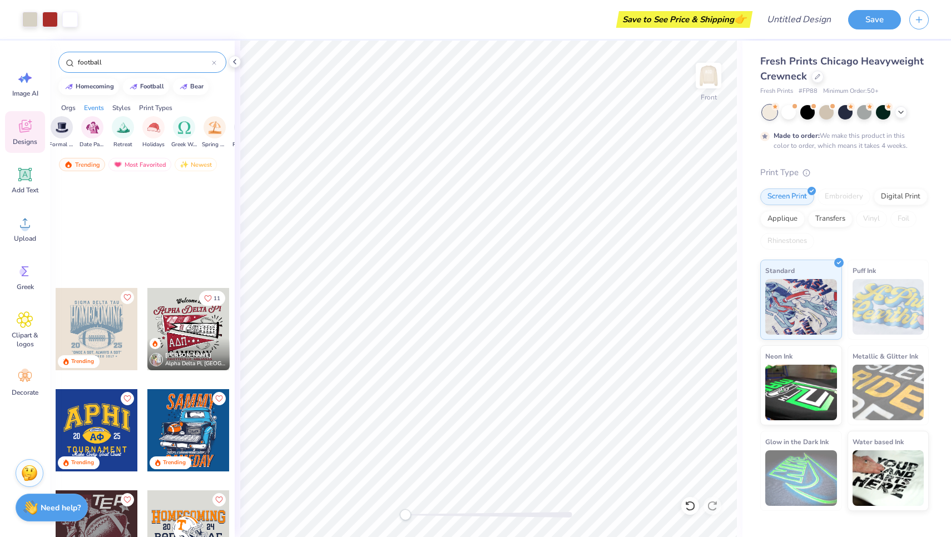
scroll to position [556, 0]
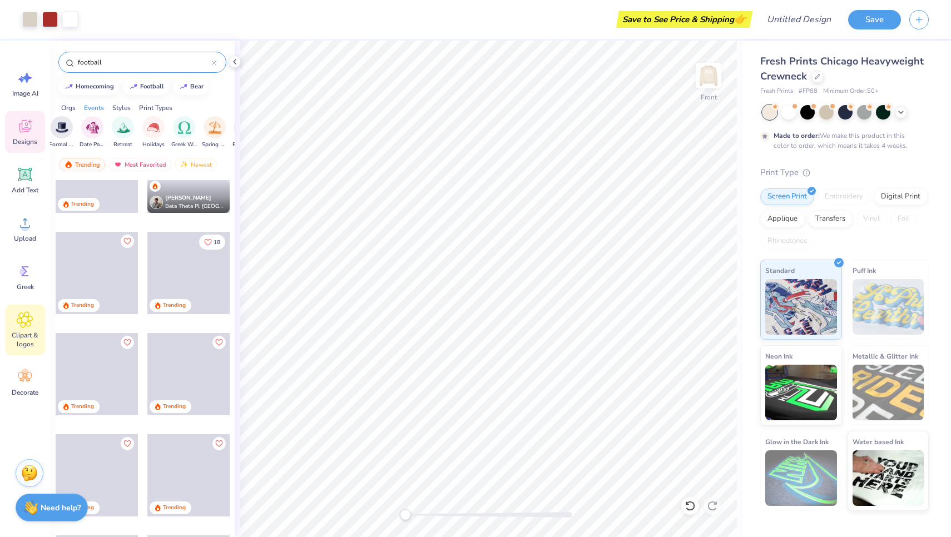
click at [16, 334] on span "Clipart & logos" at bounding box center [25, 340] width 37 height 18
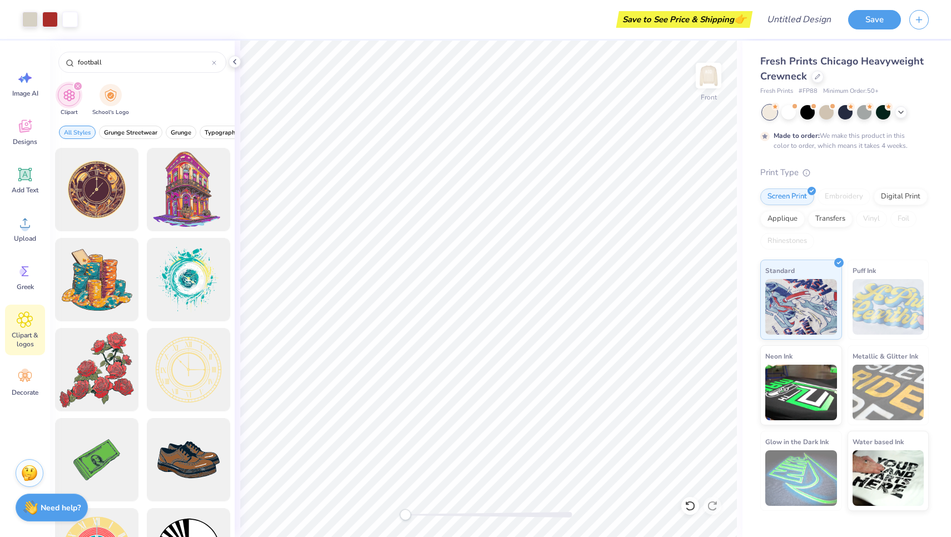
type input "football"
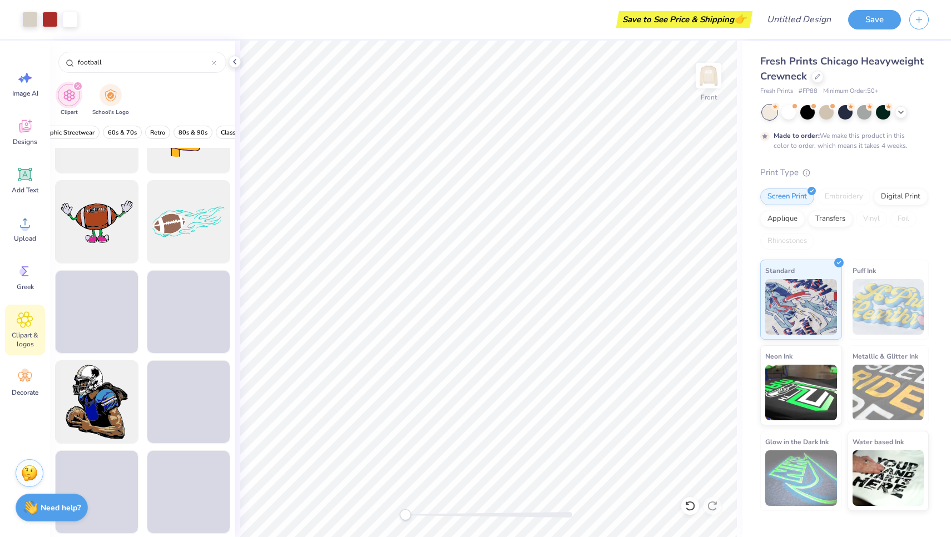
scroll to position [55, 0]
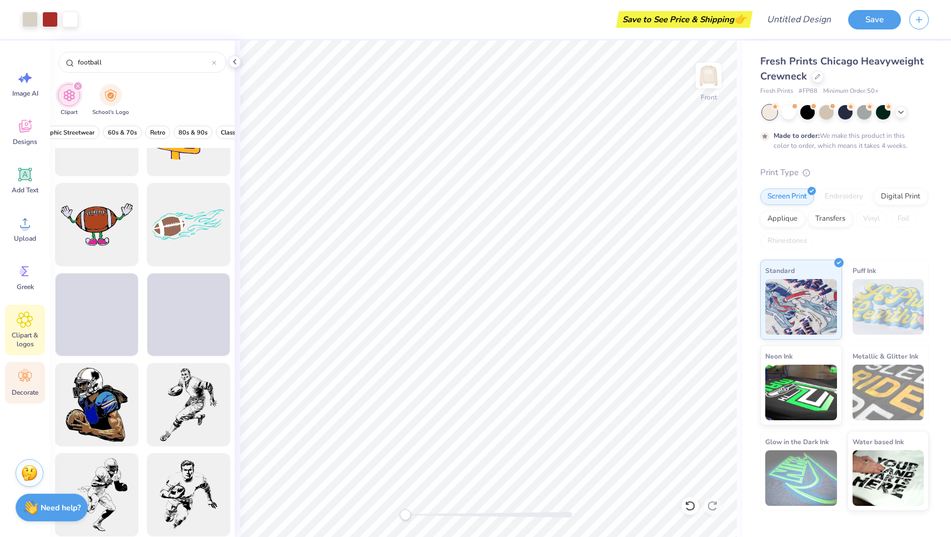
click at [29, 376] on icon at bounding box center [25, 377] width 17 height 17
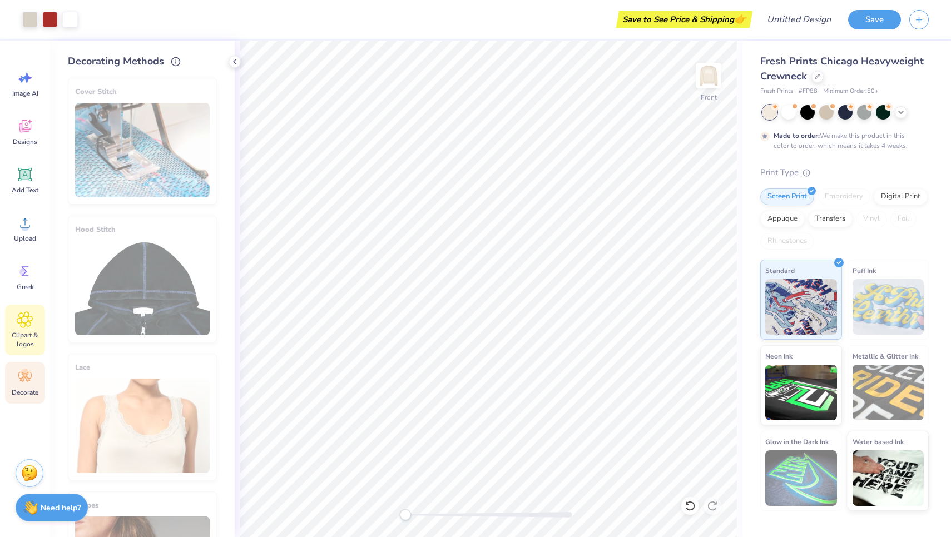
click at [11, 331] on span "Clipart & logos" at bounding box center [25, 340] width 37 height 18
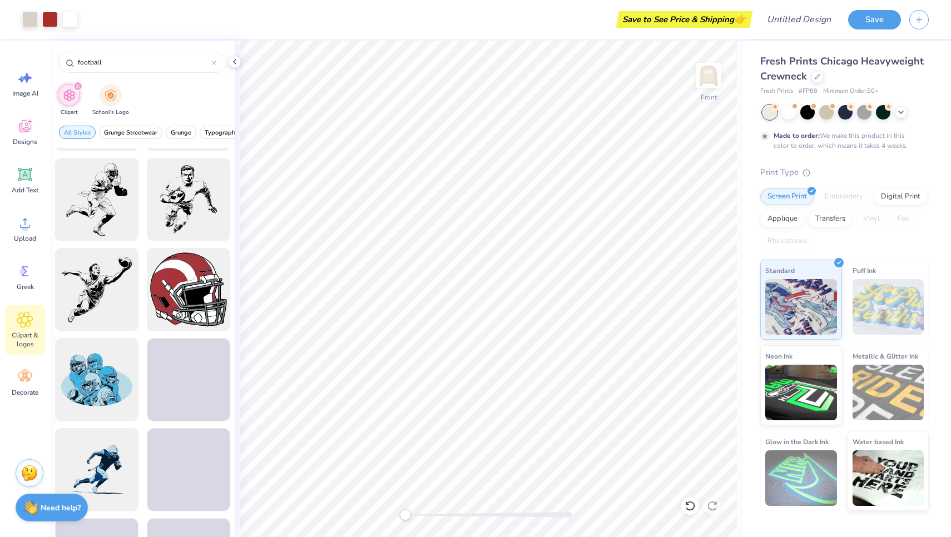
scroll to position [349, 0]
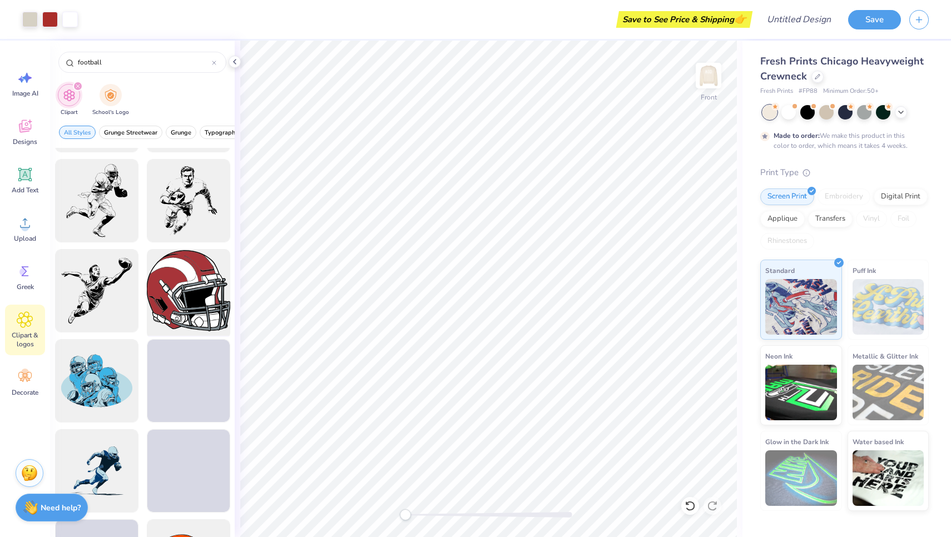
click at [194, 300] on div at bounding box center [188, 291] width 92 height 92
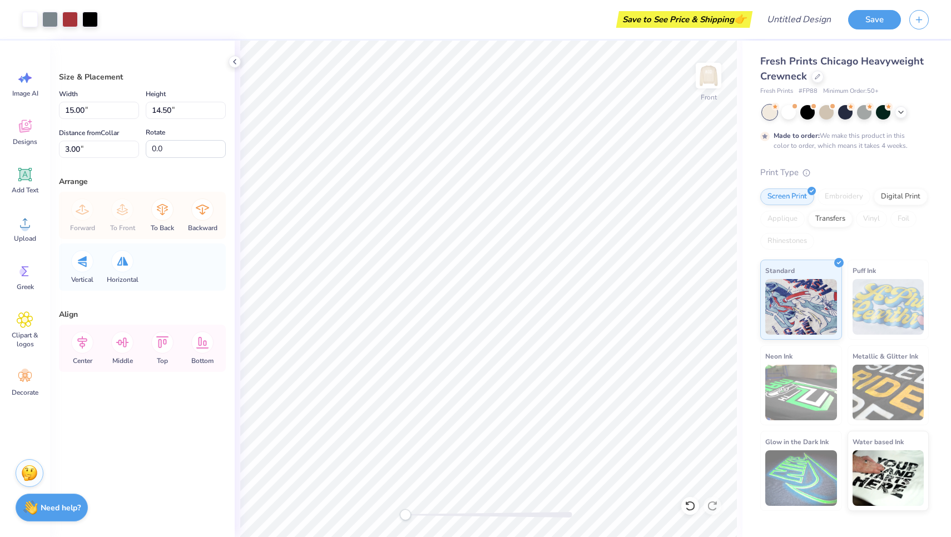
type input "4.00"
type input "3.87"
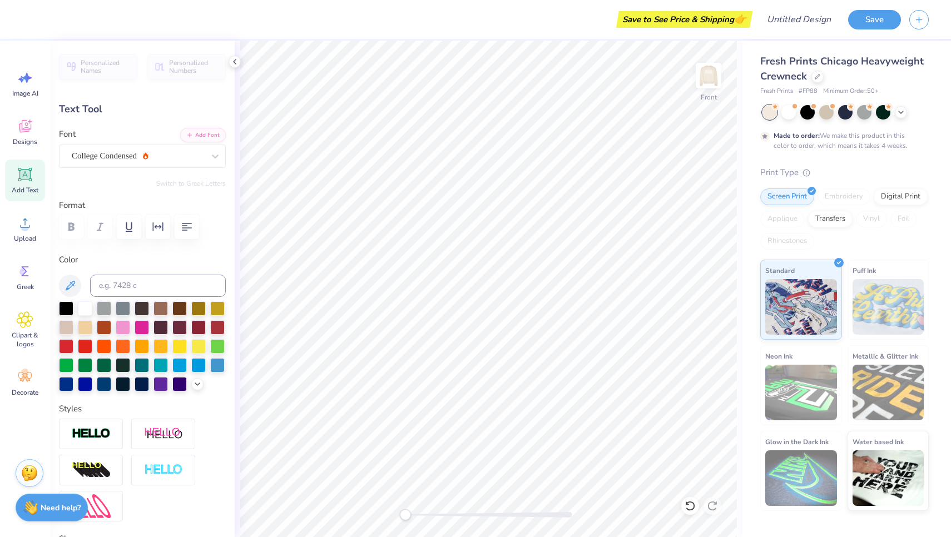
type input "6.31"
type input "1.61"
type input "8.14"
type input "0.0"
type input "10.49"
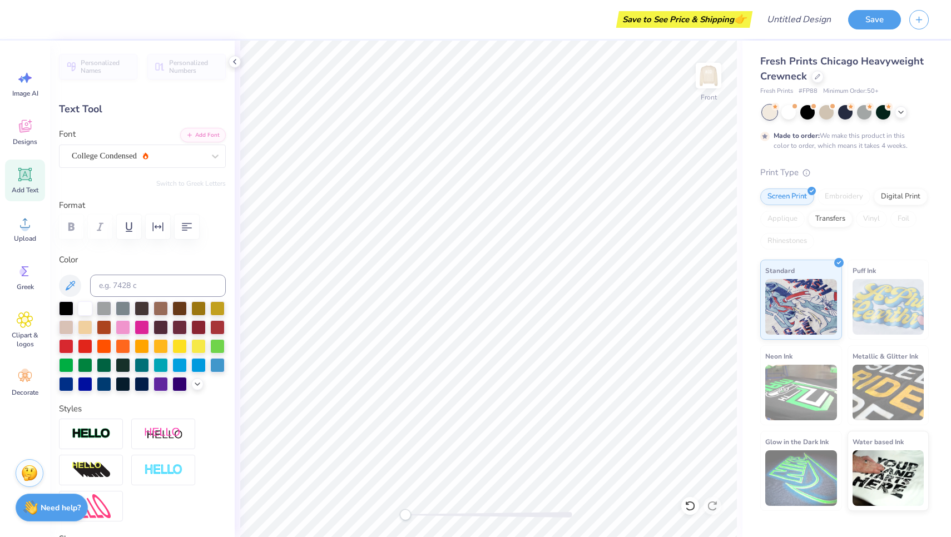
type input "1.21"
type input "6.92"
type input "-0.5"
type input "6.31"
type input "1.61"
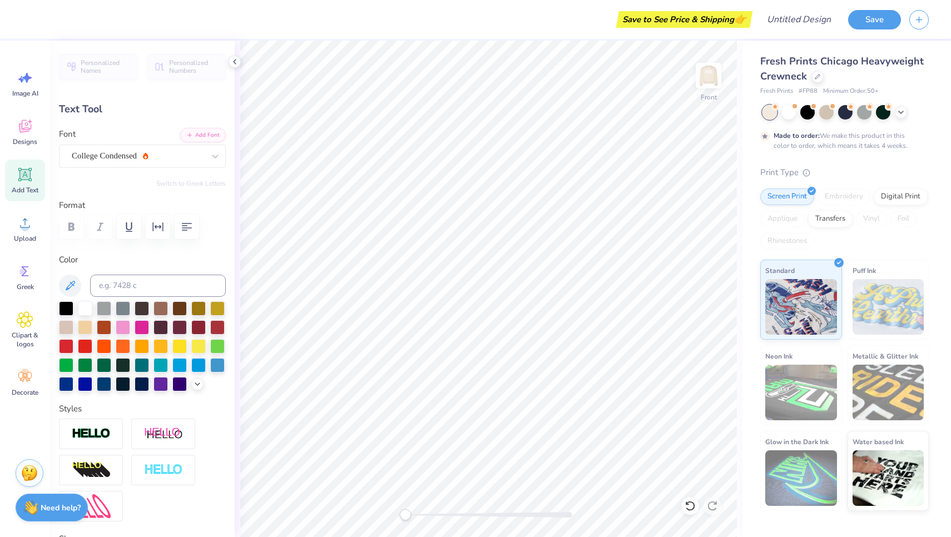
type input "8.14"
type input "0.0"
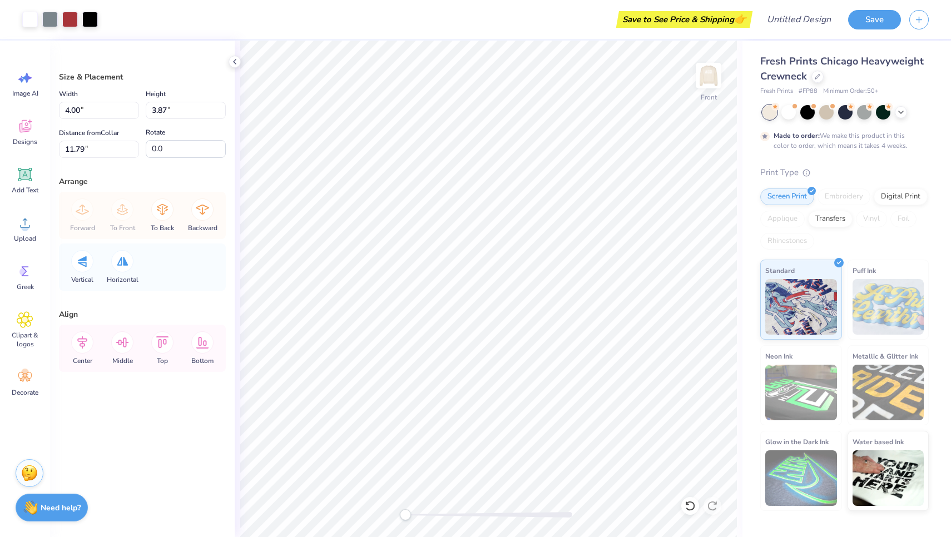
type input "2.02"
type input "1.95"
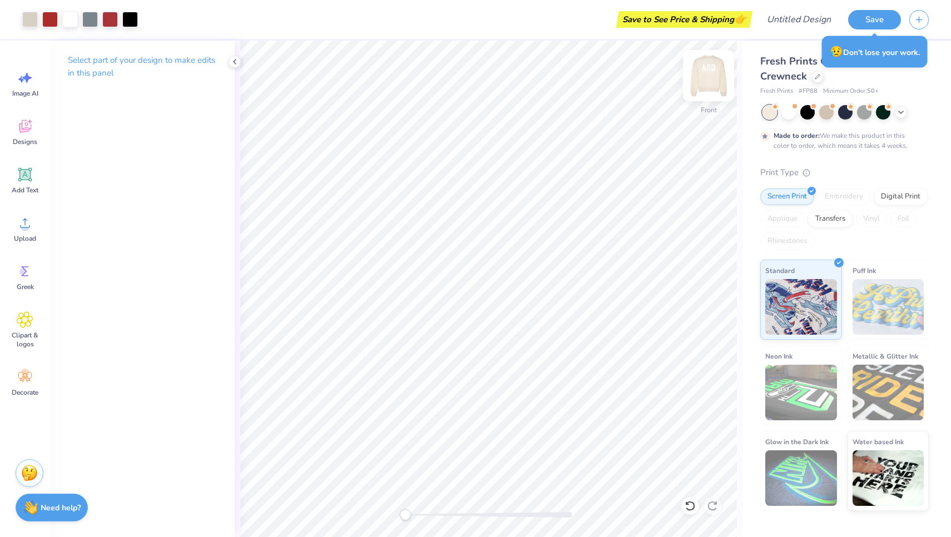
click at [715, 72] on img at bounding box center [709, 75] width 45 height 45
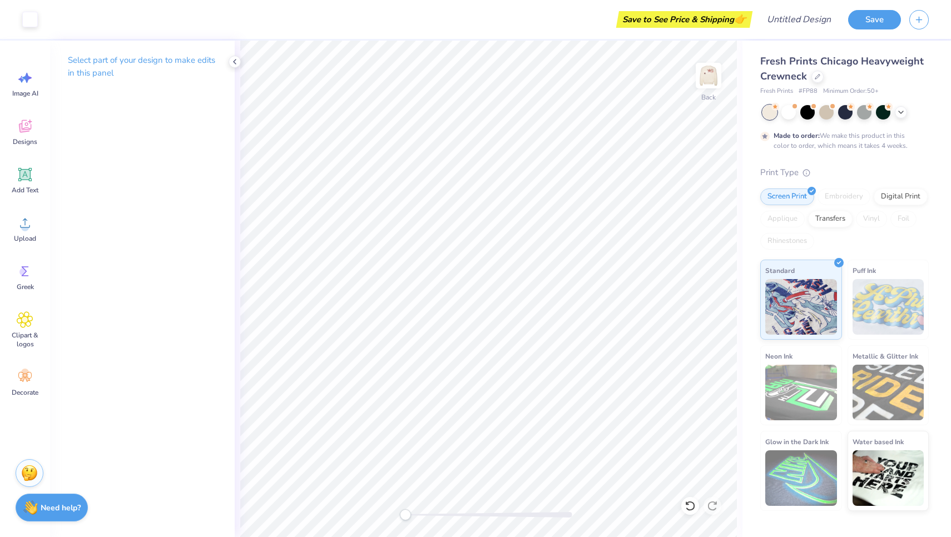
click at [715, 72] on img at bounding box center [709, 76] width 22 height 22
click at [715, 86] on img at bounding box center [709, 75] width 45 height 45
click at [715, 86] on img at bounding box center [709, 76] width 22 height 22
